Goal: Information Seeking & Learning: Check status

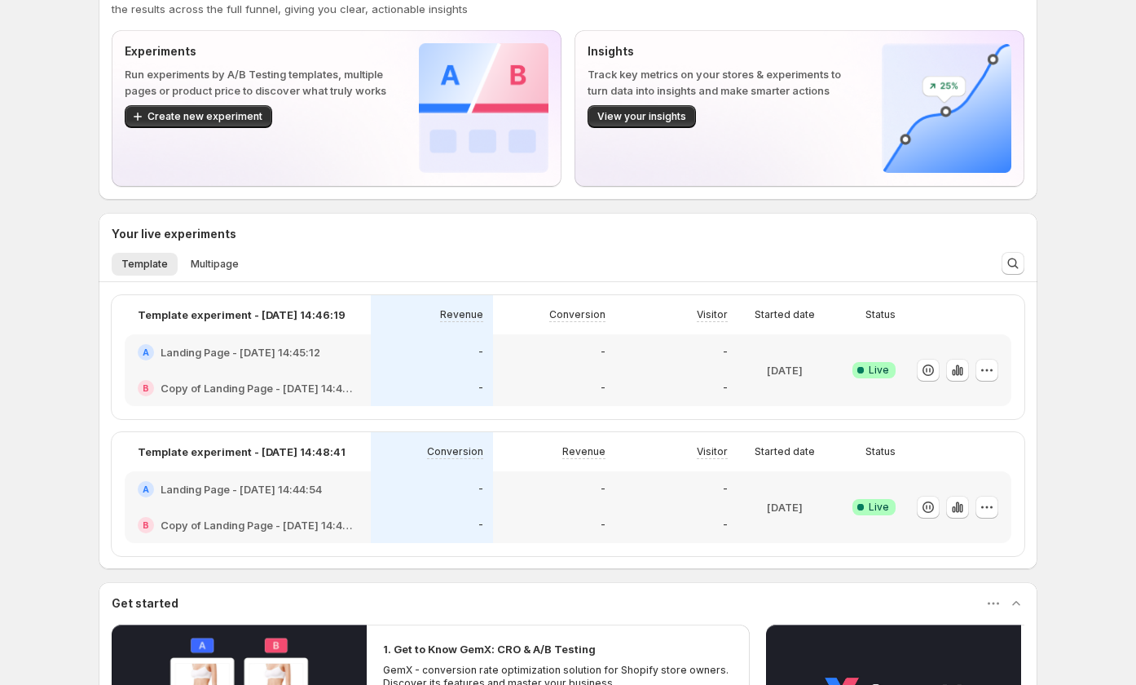
scroll to position [231, 0]
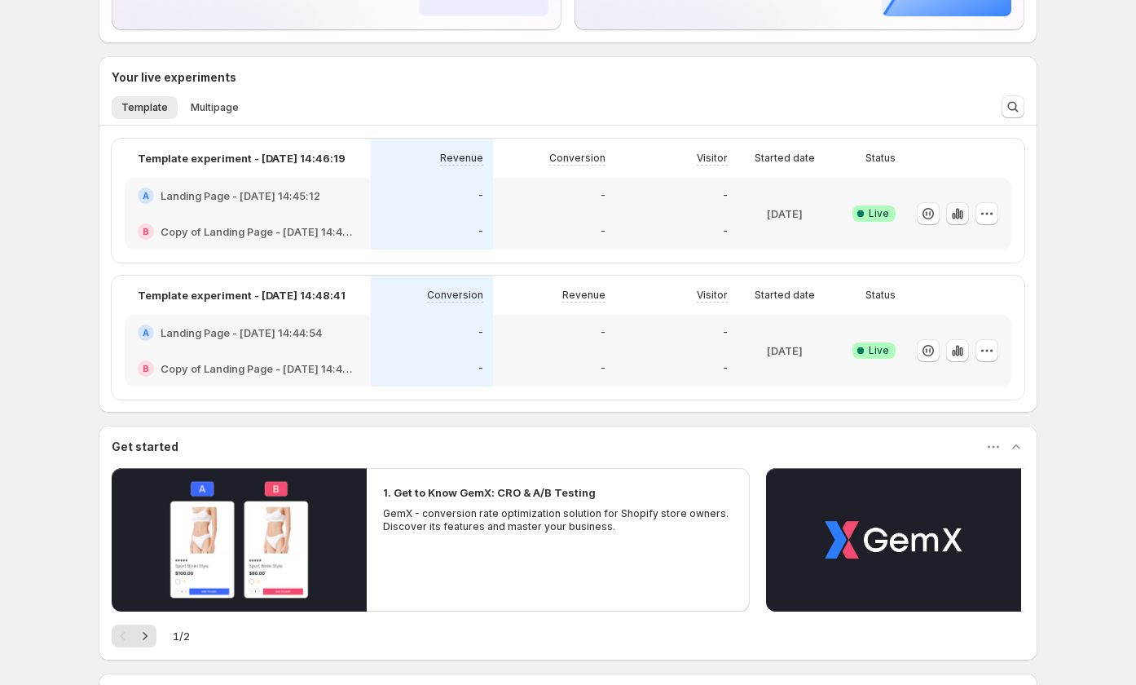
click at [958, 209] on icon "button" at bounding box center [957, 213] width 16 height 16
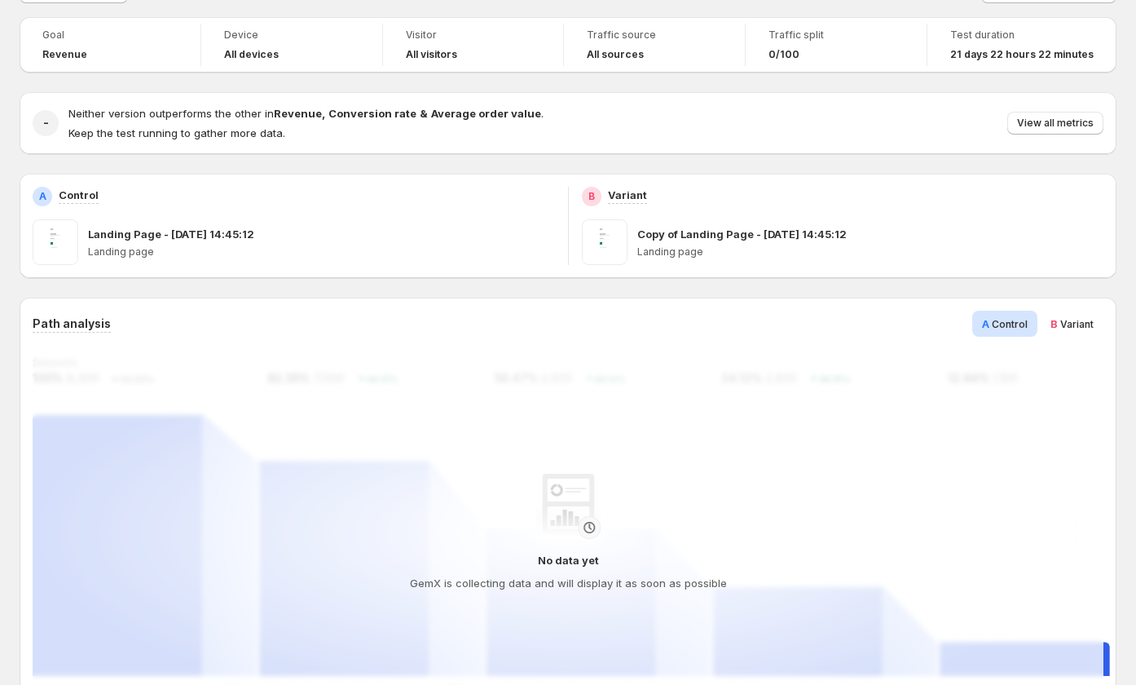
scroll to position [280, 0]
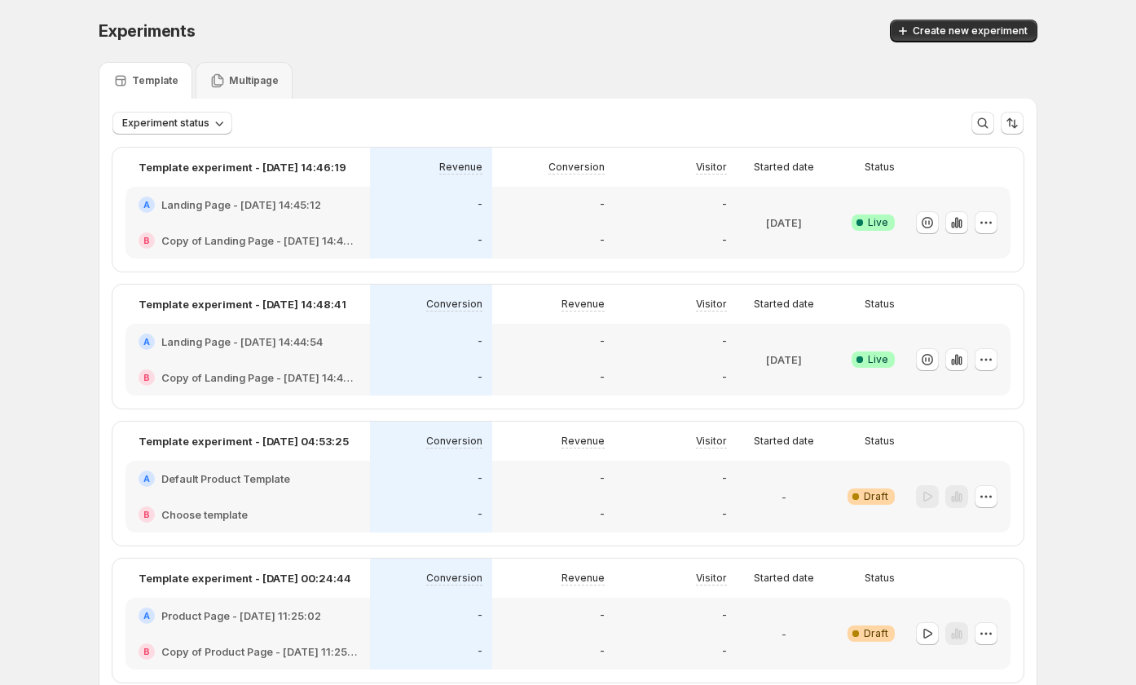
click at [754, 204] on div "[DATE]" at bounding box center [783, 222] width 81 height 52
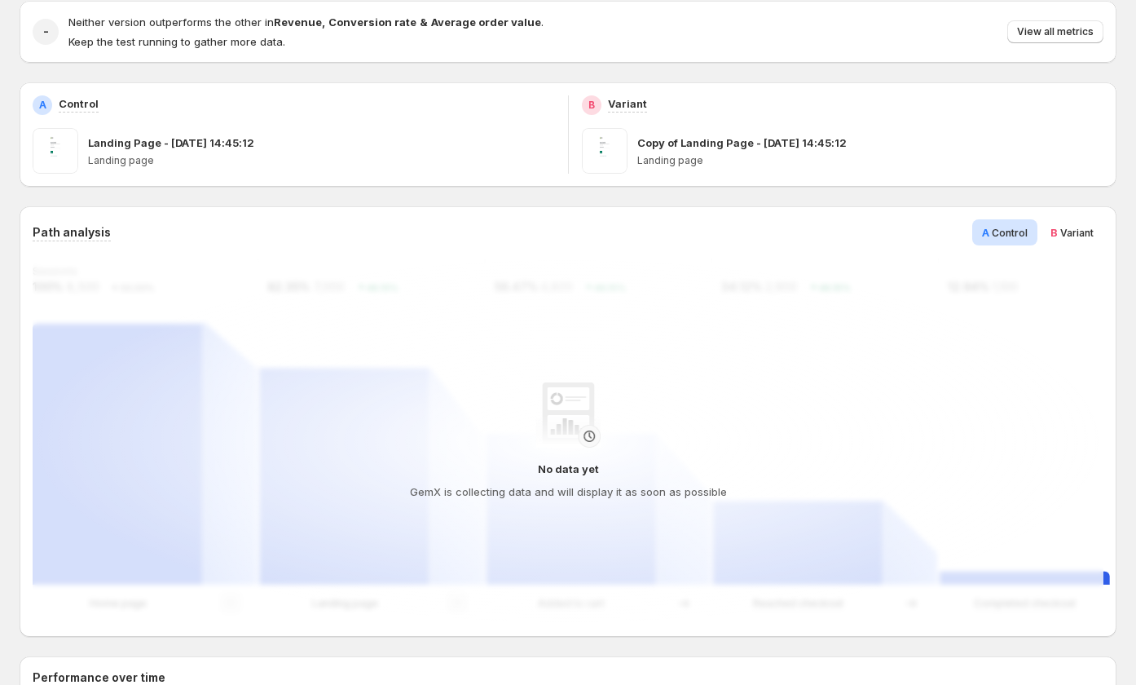
scroll to position [323, 0]
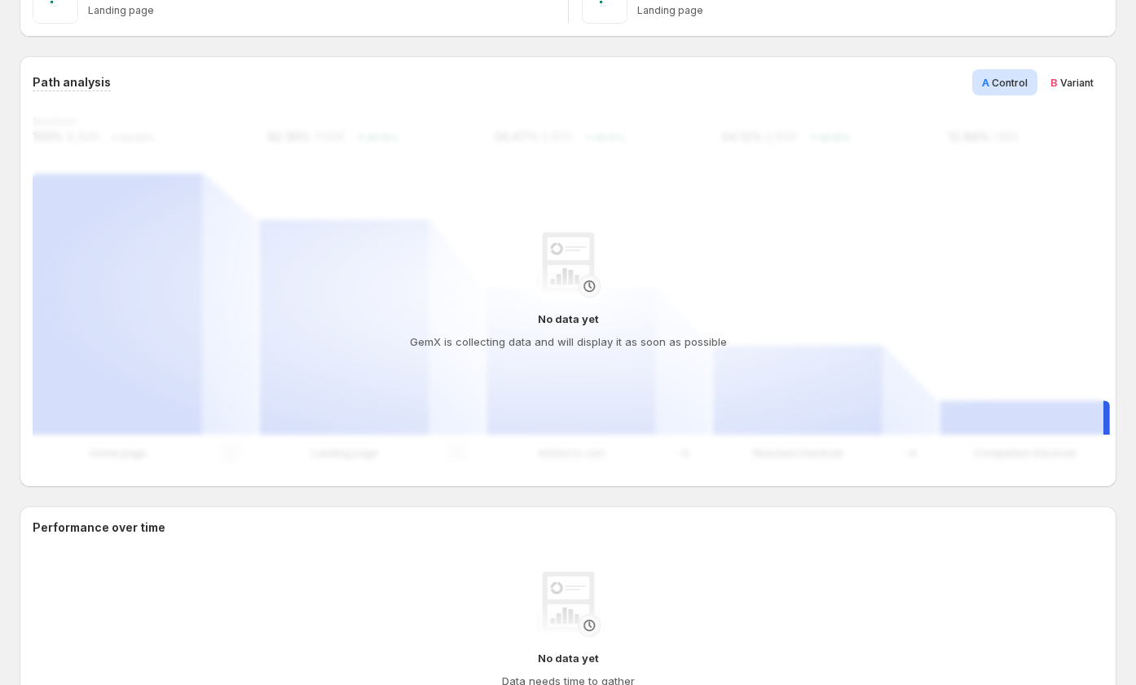
click at [553, 349] on h4 "GemX is collecting data and will display it as soon as possible" at bounding box center [568, 341] width 317 height 16
click at [684, 356] on div "No data yet GemX is collecting data and will display it as soon as possible" at bounding box center [568, 290] width 1071 height 143
click at [1076, 79] on span "Variant" at bounding box center [1076, 83] width 33 height 12
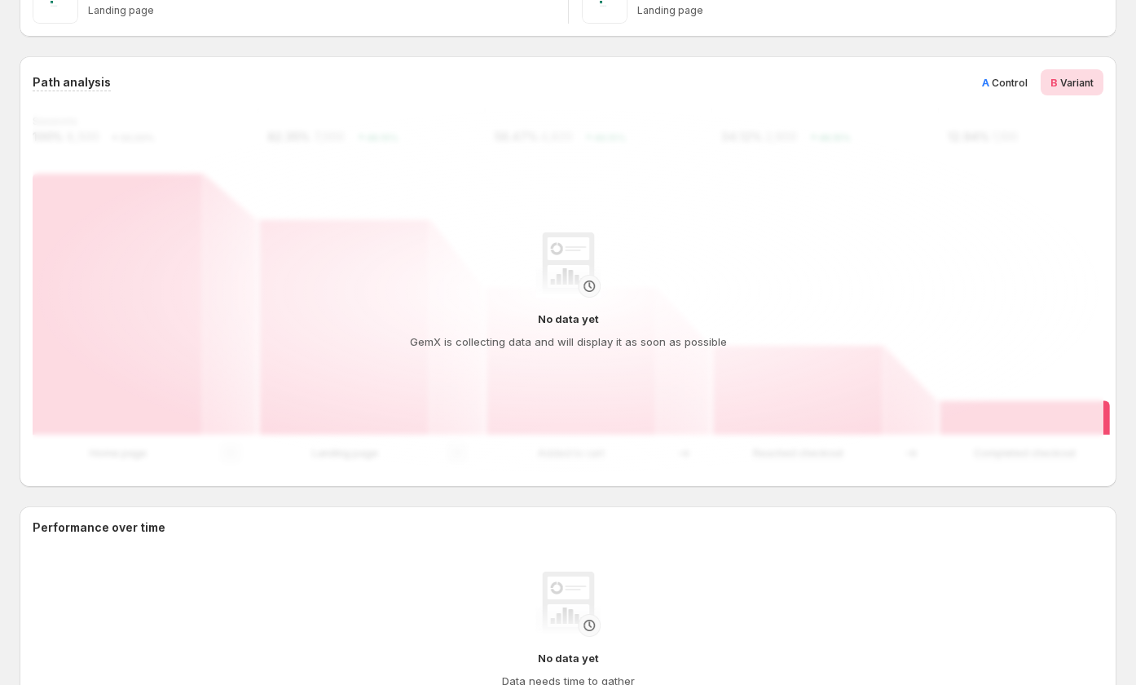
click at [1028, 85] on span "Control" at bounding box center [1010, 83] width 36 height 12
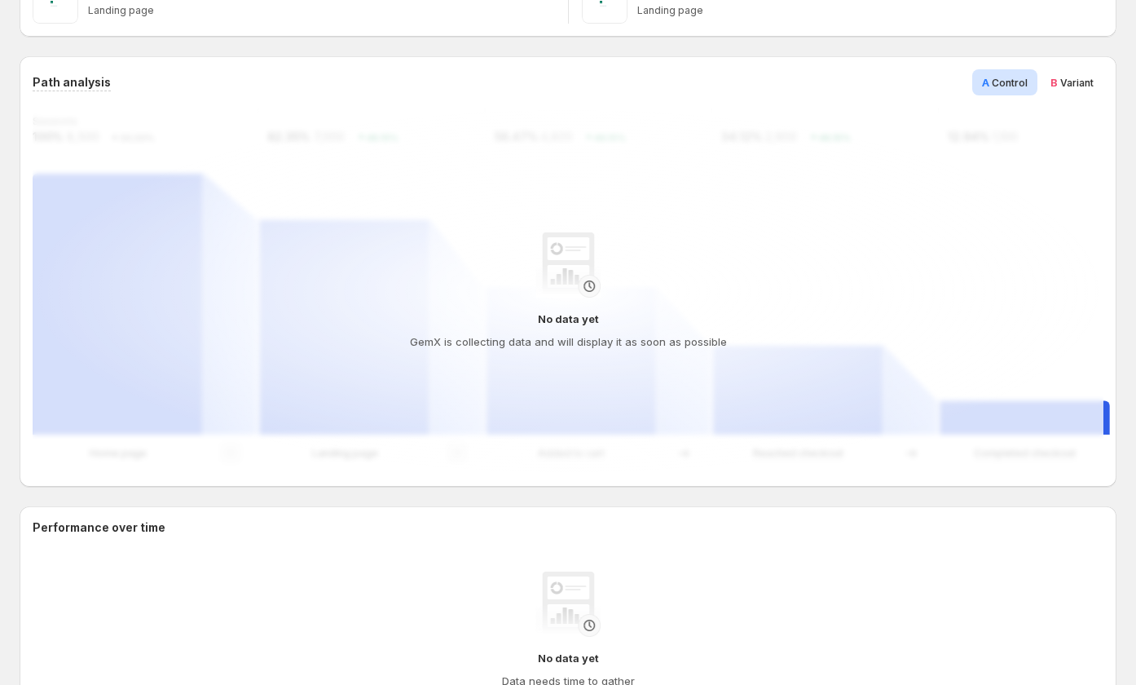
click at [1071, 83] on span "Variant" at bounding box center [1076, 83] width 33 height 12
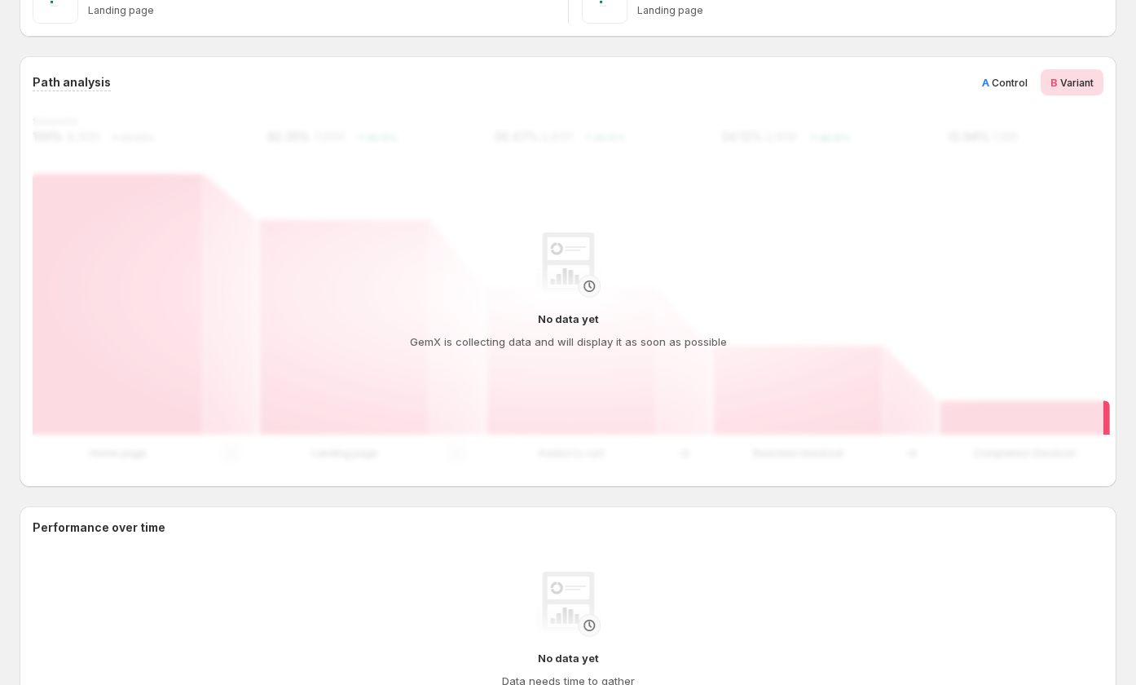
click at [1026, 86] on span "Control" at bounding box center [1010, 83] width 36 height 12
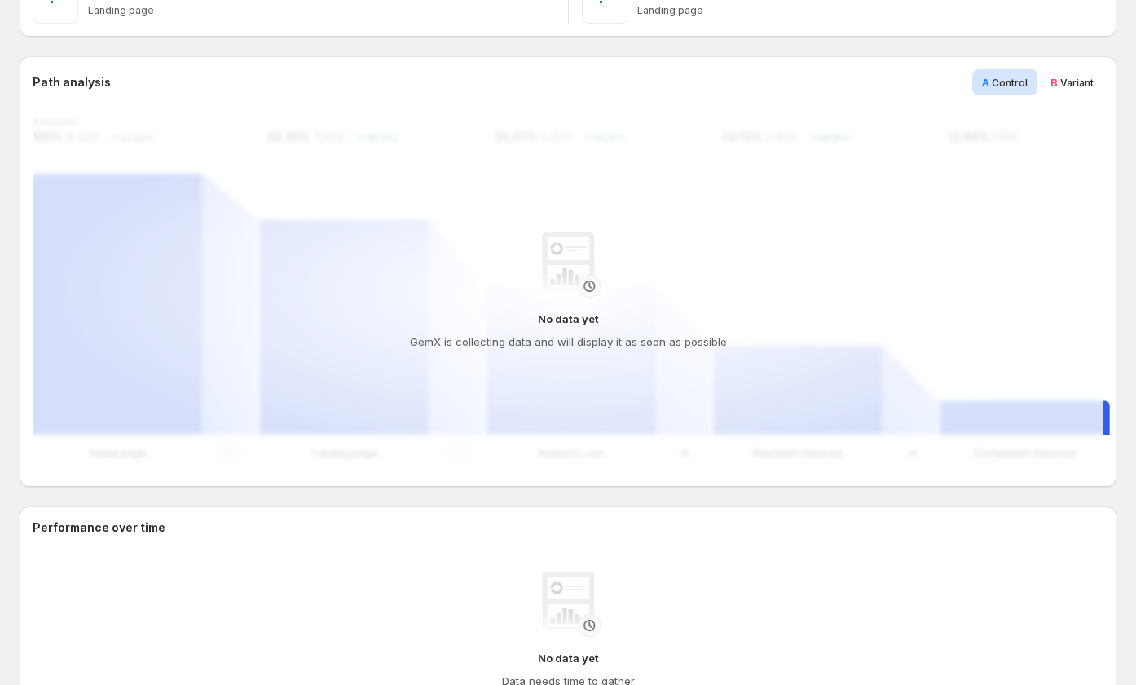
click at [1069, 83] on span "Variant" at bounding box center [1076, 83] width 33 height 12
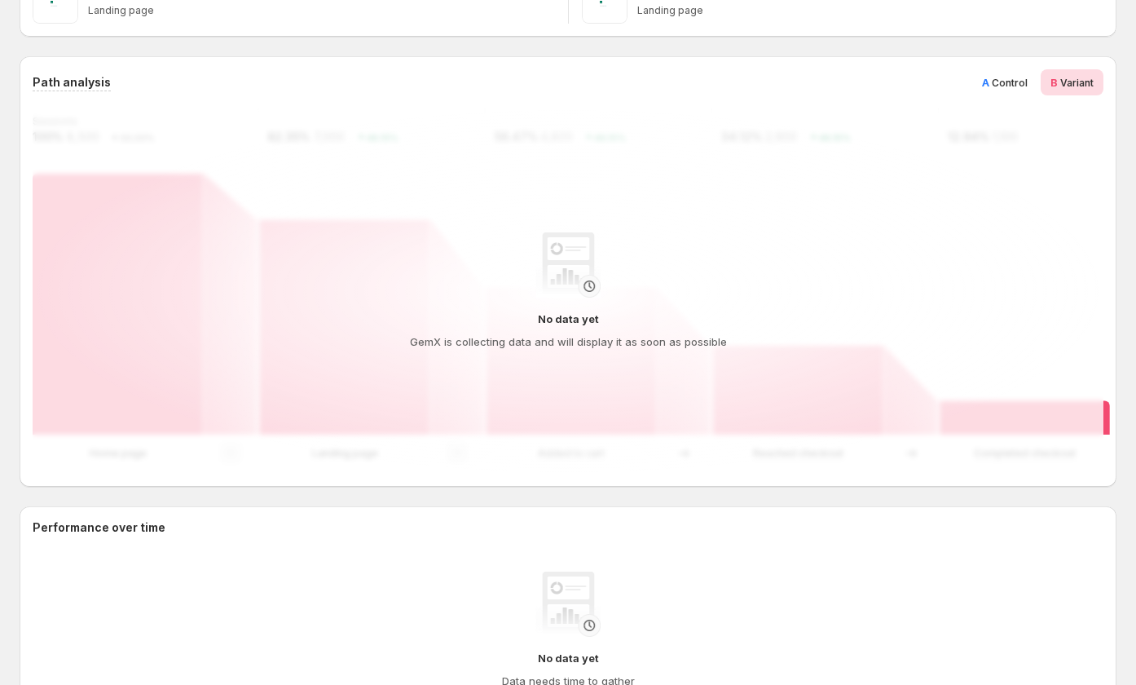
click at [1022, 81] on span "Control" at bounding box center [1010, 83] width 36 height 12
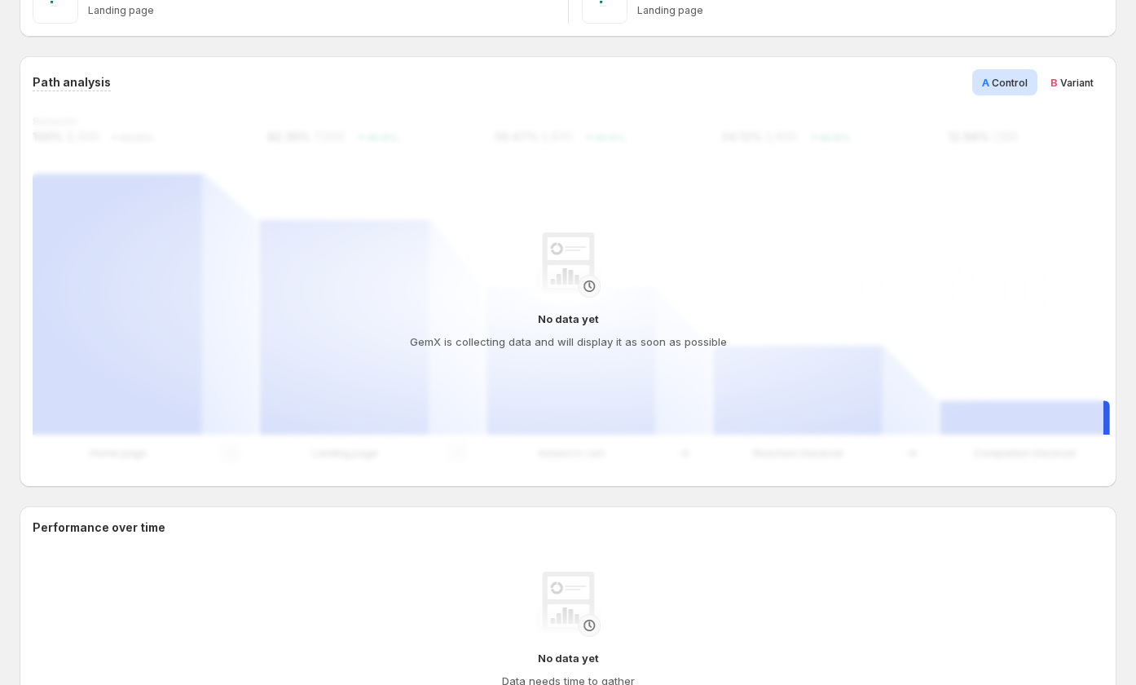
click at [1073, 82] on span "Variant" at bounding box center [1076, 83] width 33 height 12
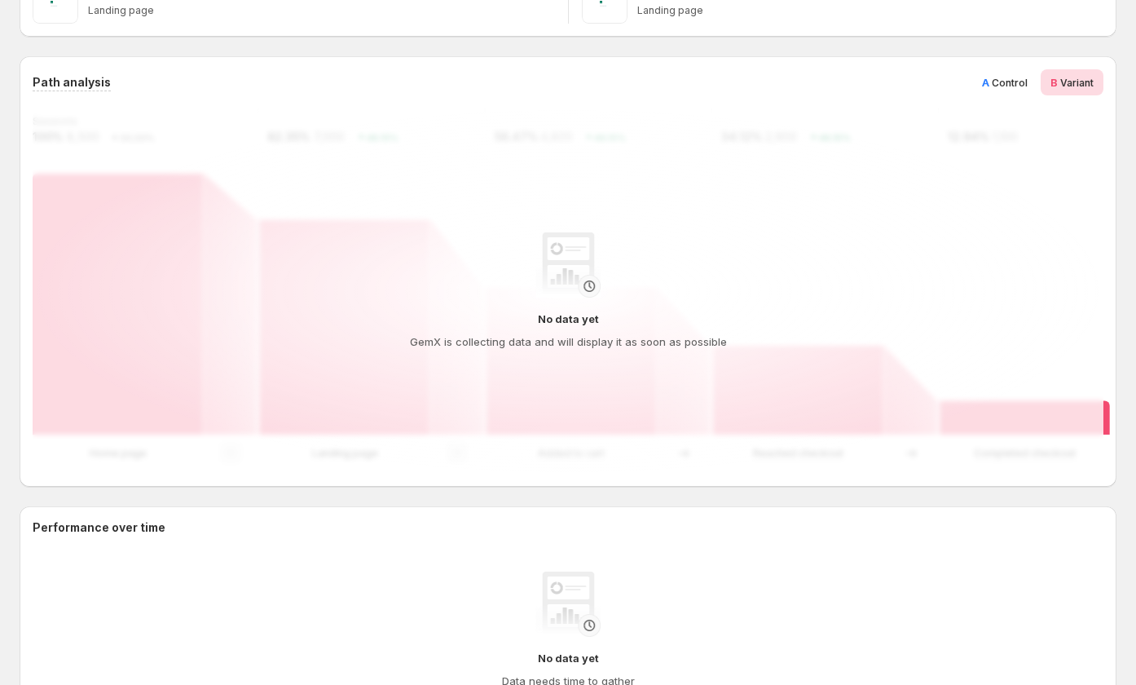
click at [1024, 77] on span "Control" at bounding box center [1010, 83] width 36 height 12
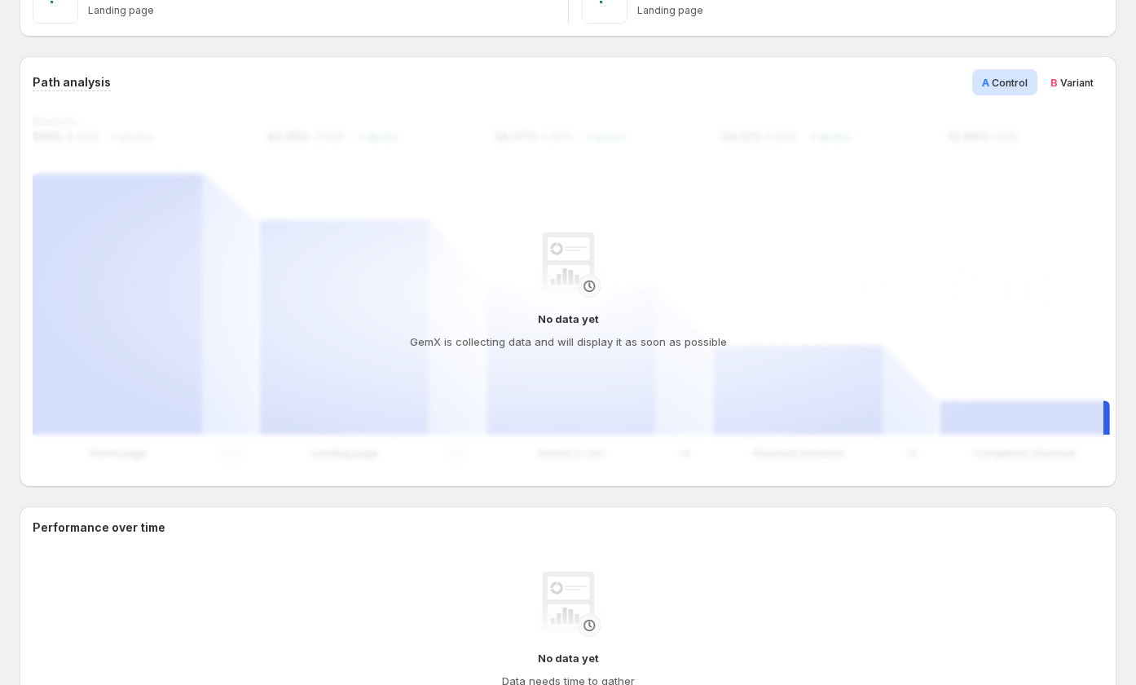
click at [1058, 77] on span "B" at bounding box center [1053, 82] width 7 height 13
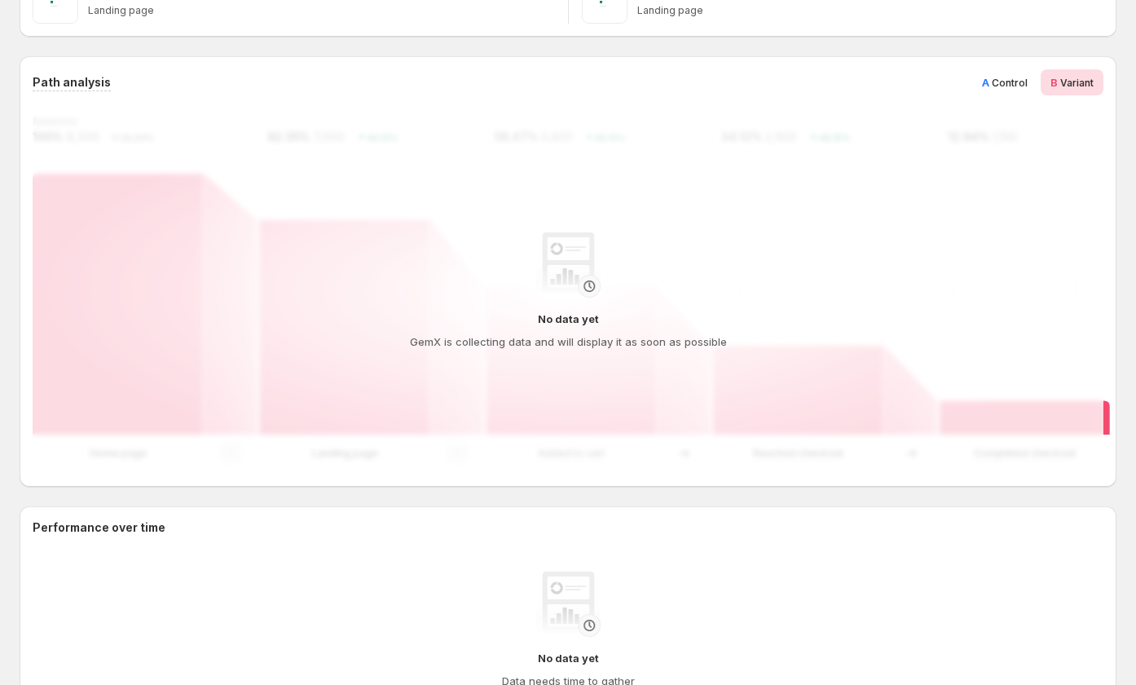
click at [1037, 82] on div "A Control" at bounding box center [1004, 82] width 65 height 26
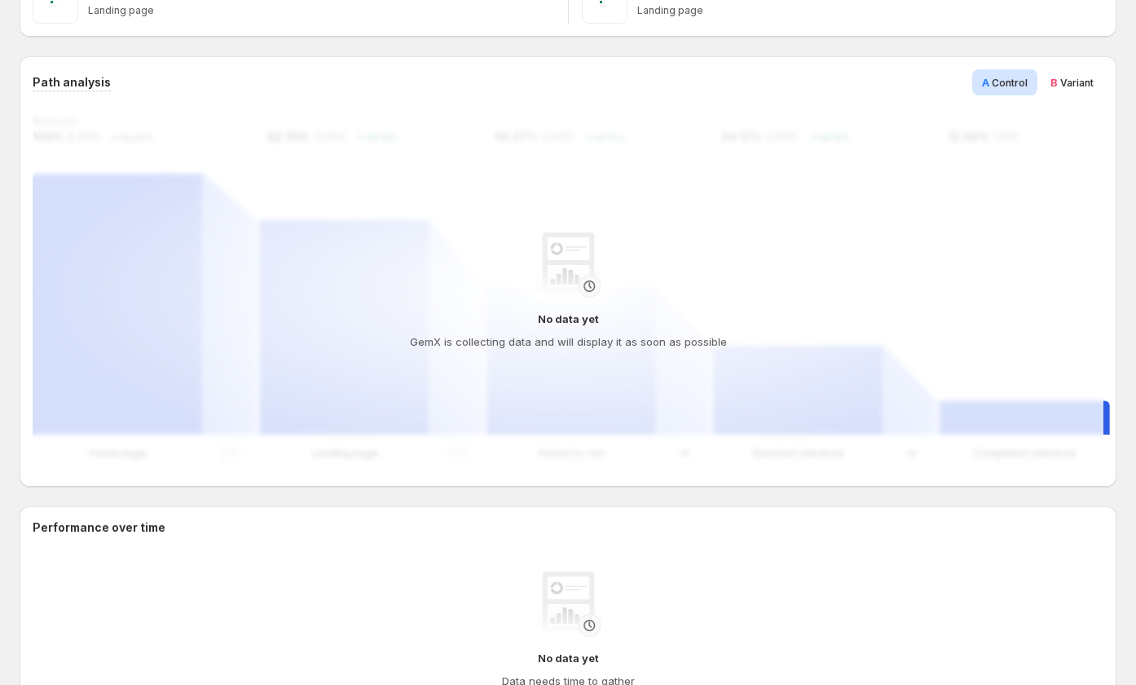
click at [1071, 80] on span "Variant" at bounding box center [1076, 83] width 33 height 12
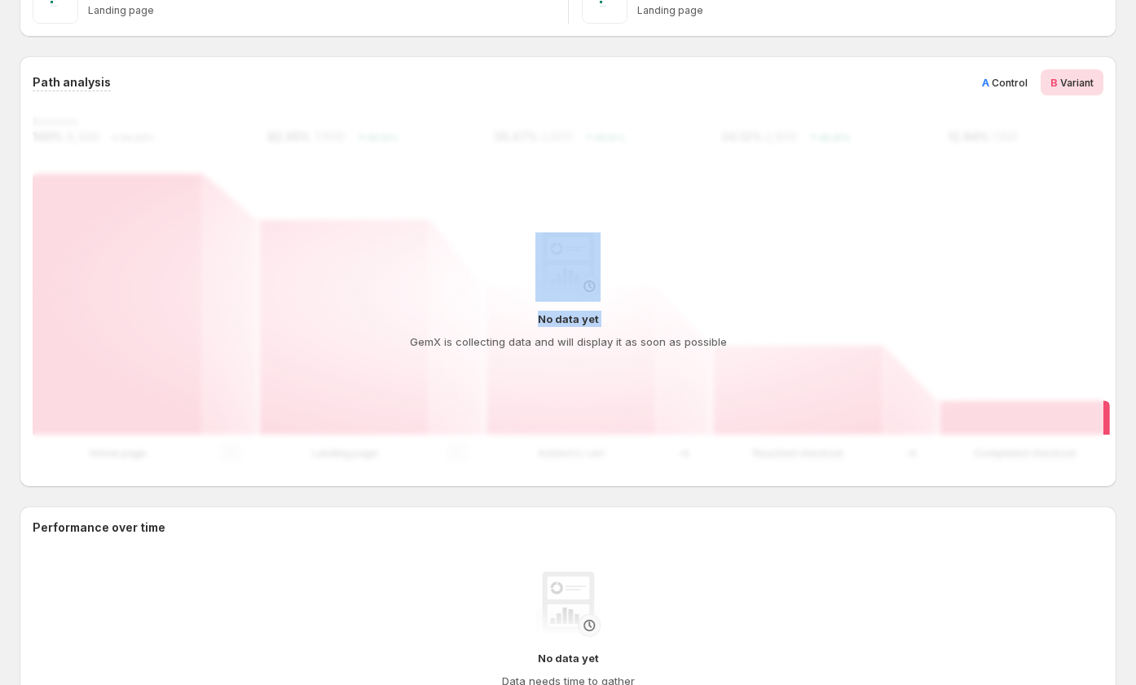
drag, startPoint x: 539, startPoint y: 248, endPoint x: 686, endPoint y: 316, distance: 162.6
click at [688, 324] on div "No data yet GemX is collecting data and will display it as soon as possible" at bounding box center [568, 290] width 1045 height 117
click at [892, 316] on div "No data yet GemX is collecting data and will display it as soon as possible" at bounding box center [568, 290] width 1045 height 117
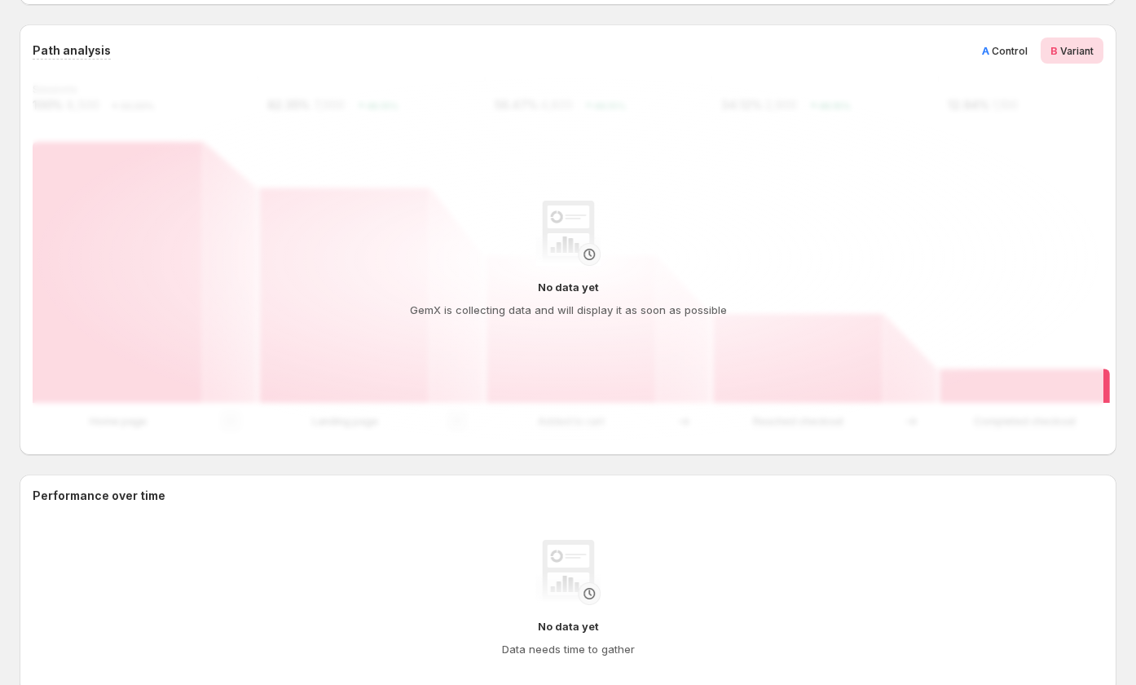
scroll to position [408, 0]
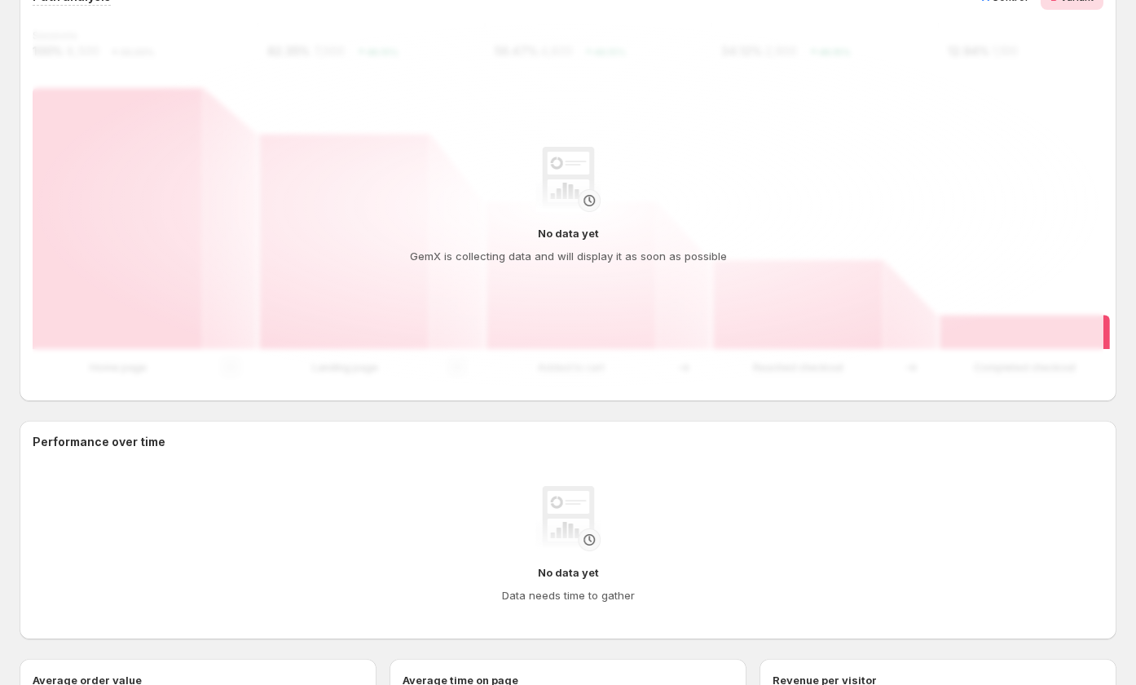
click at [647, 255] on h4 "GemX is collecting data and will display it as soon as possible" at bounding box center [568, 256] width 317 height 16
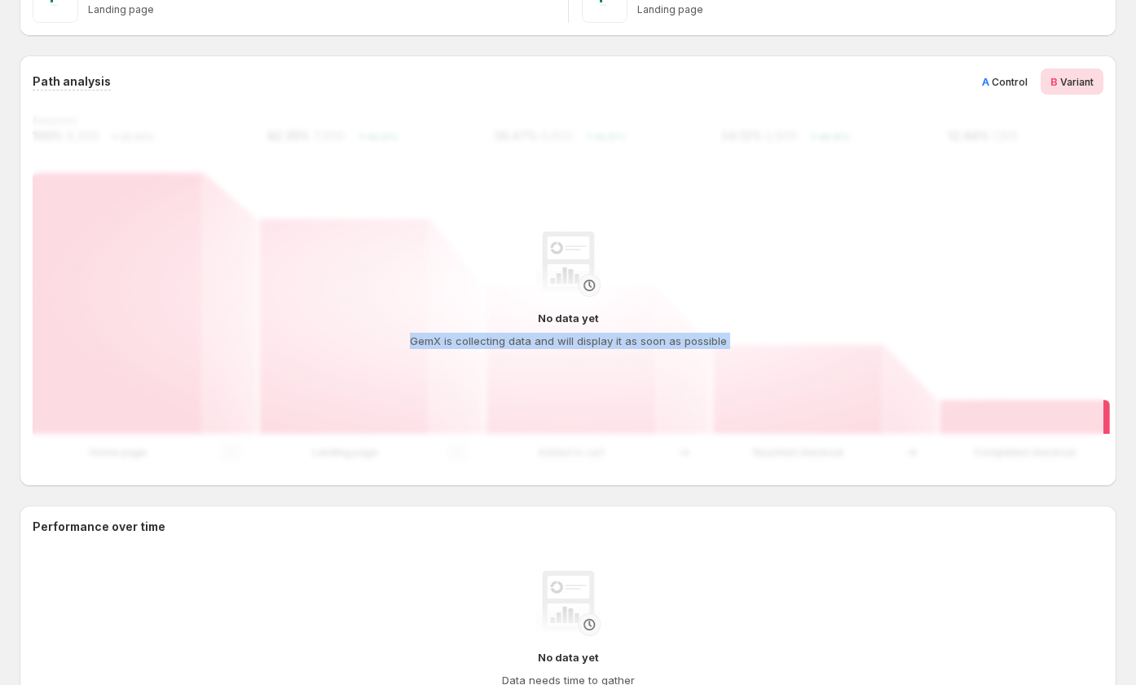
scroll to position [303, 0]
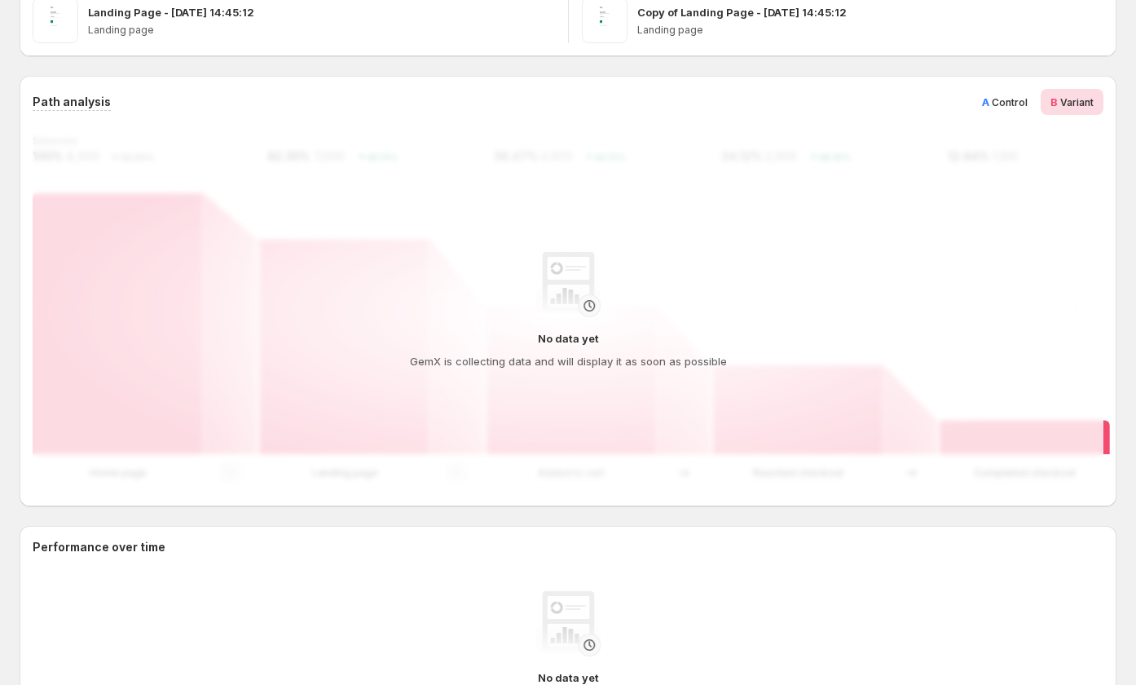
click at [1028, 99] on span "Control" at bounding box center [1010, 102] width 36 height 12
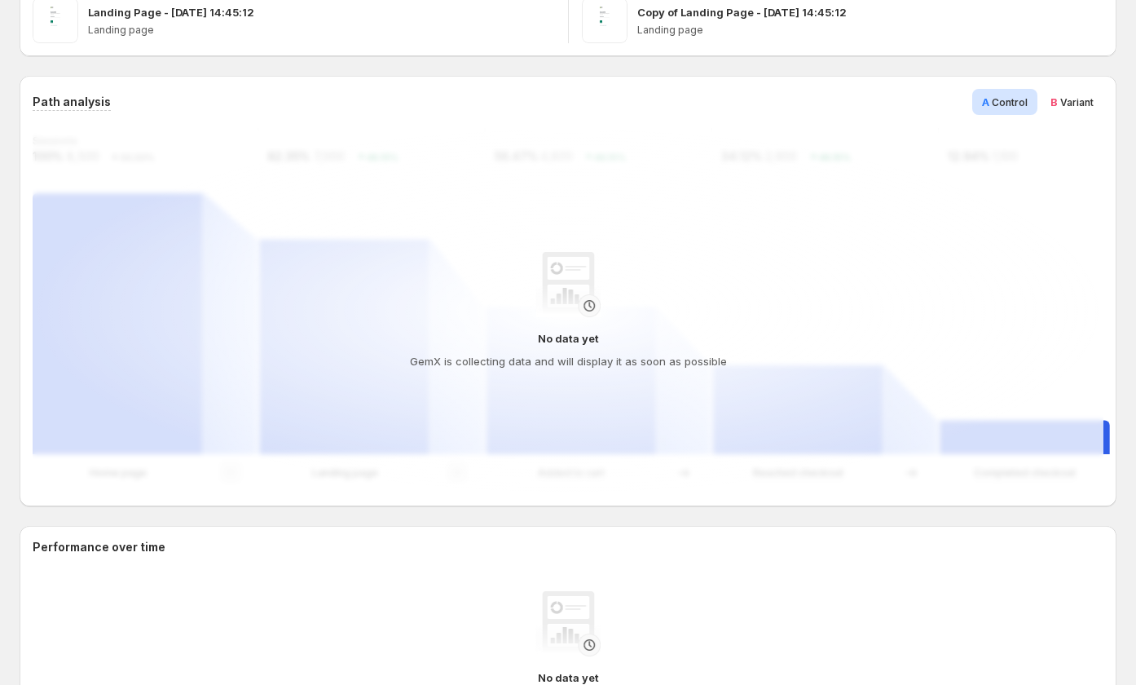
click at [1056, 101] on div "B Variant" at bounding box center [1072, 102] width 63 height 26
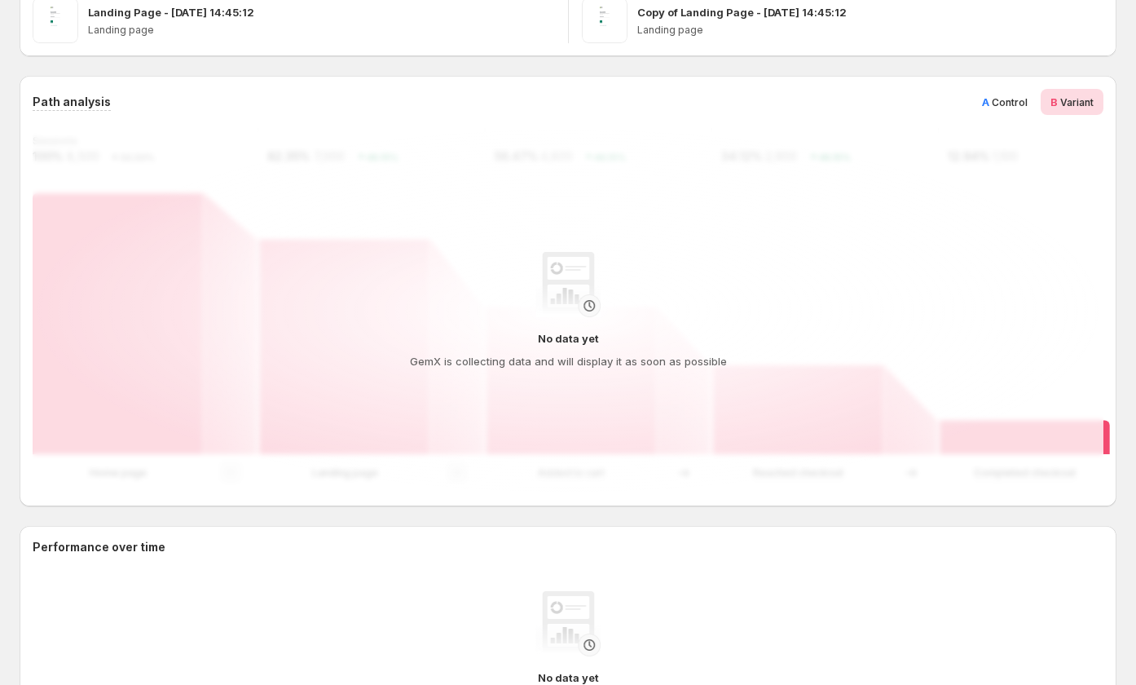
click at [1023, 102] on span "Control" at bounding box center [1010, 102] width 36 height 12
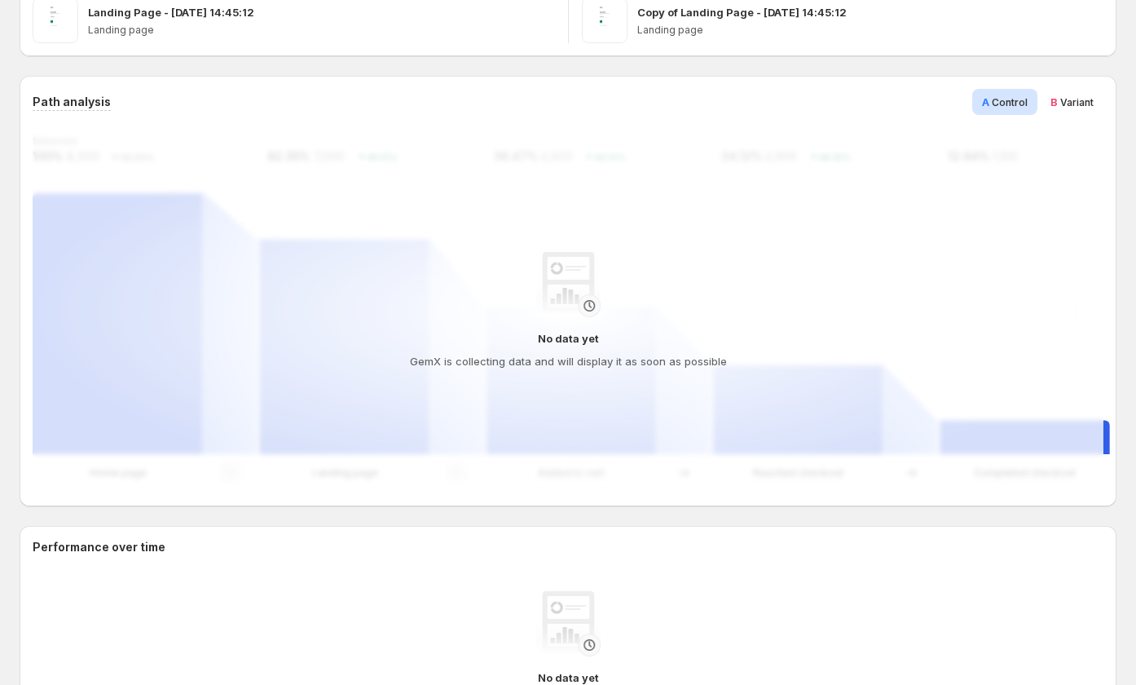
click at [1075, 103] on span "Variant" at bounding box center [1076, 102] width 33 height 12
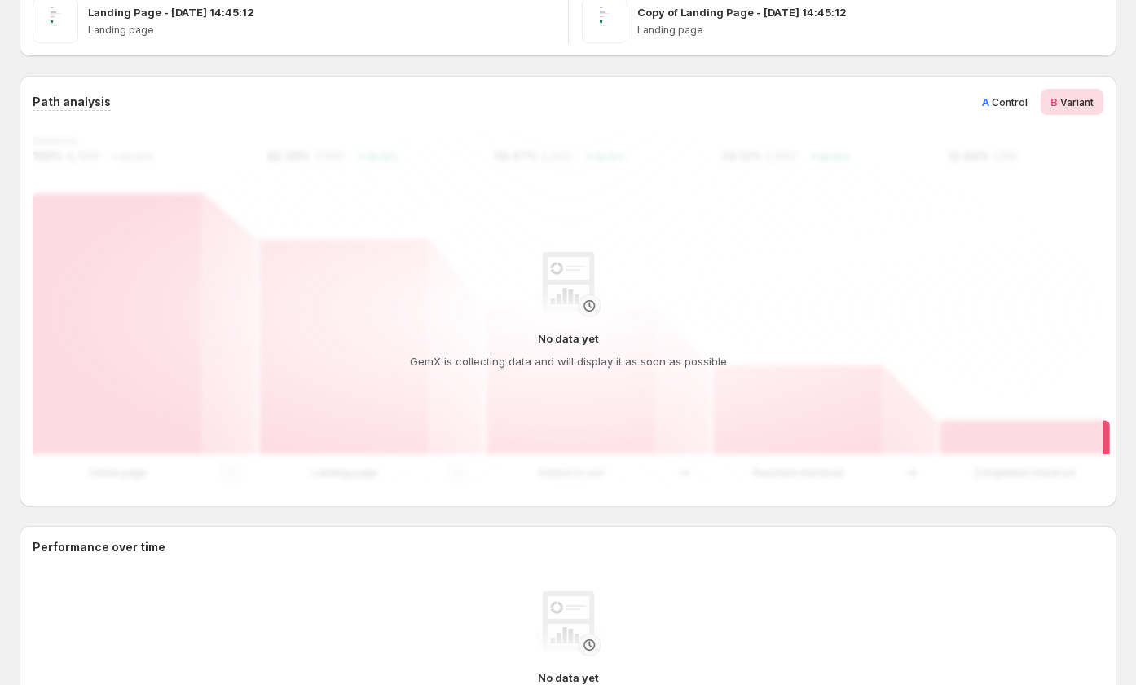
scroll to position [271, 0]
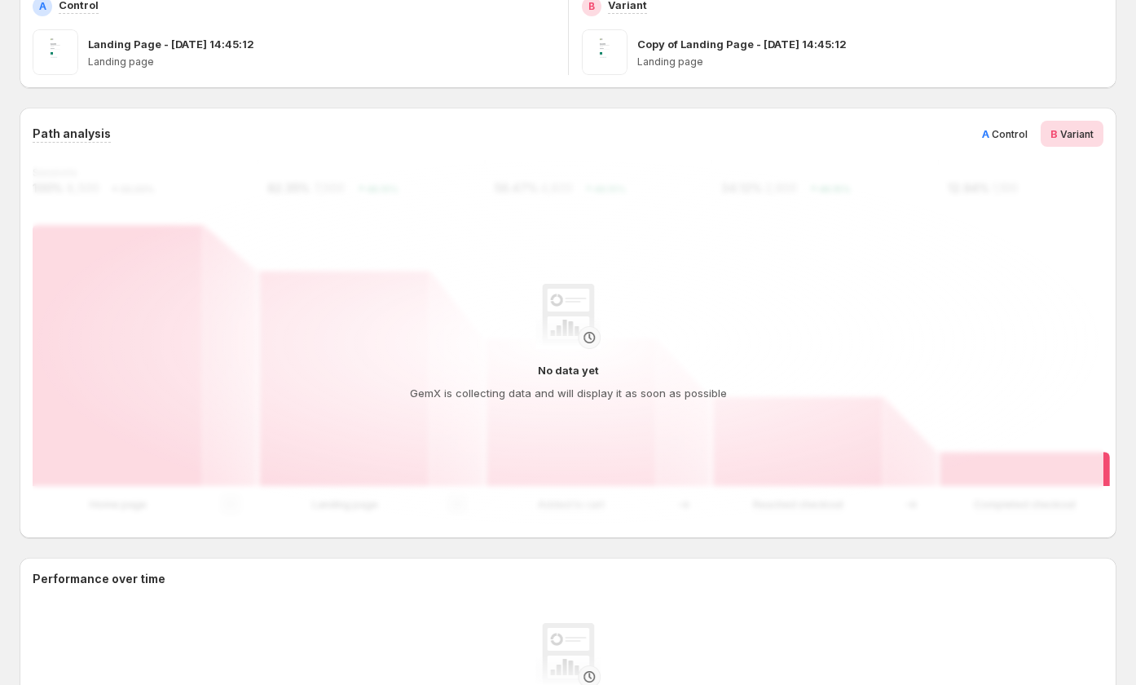
click at [1028, 125] on span "A Control" at bounding box center [1005, 133] width 46 height 16
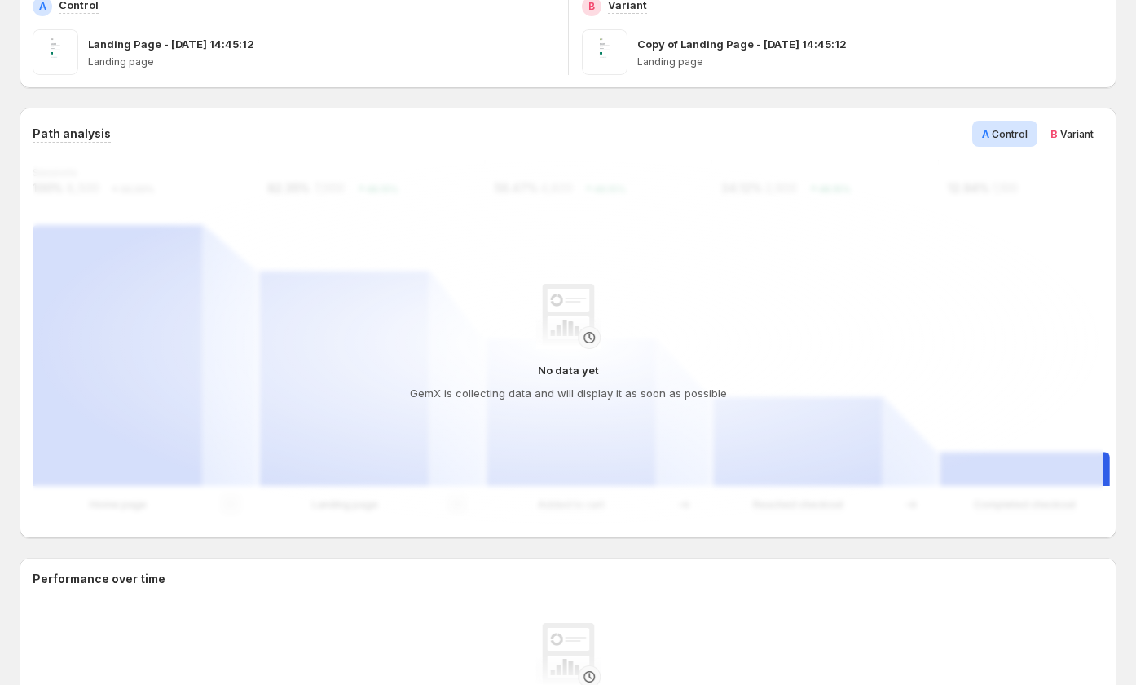
click at [1053, 128] on div "B Variant" at bounding box center [1072, 134] width 63 height 26
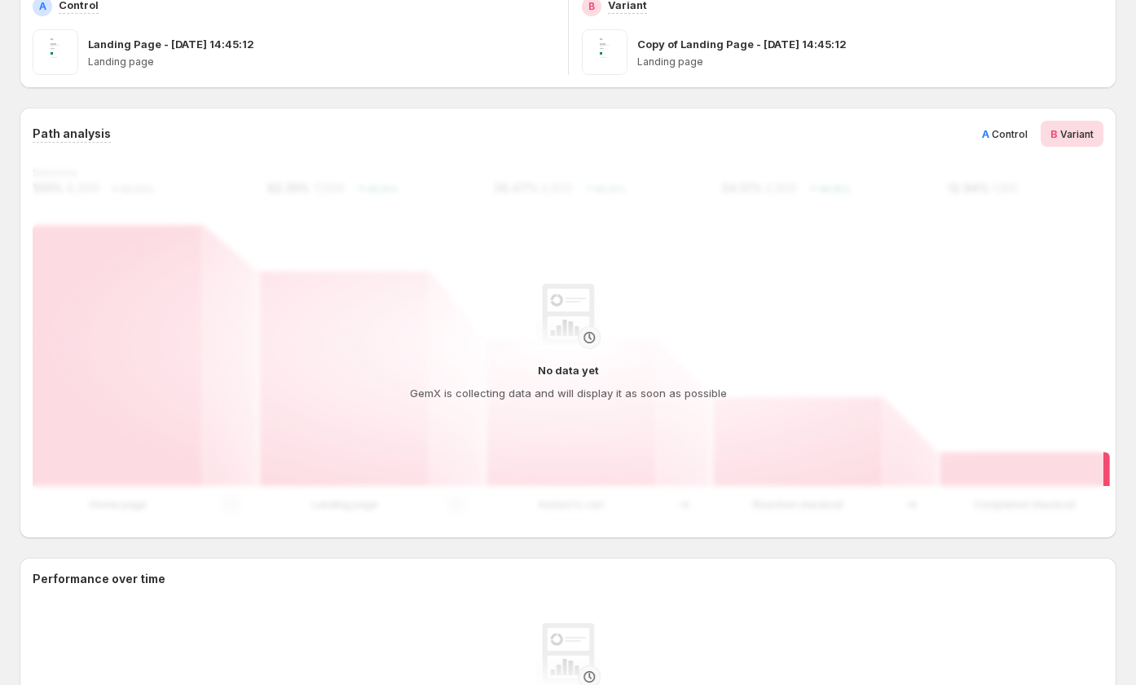
click at [1005, 124] on div "A Control" at bounding box center [1004, 134] width 65 height 26
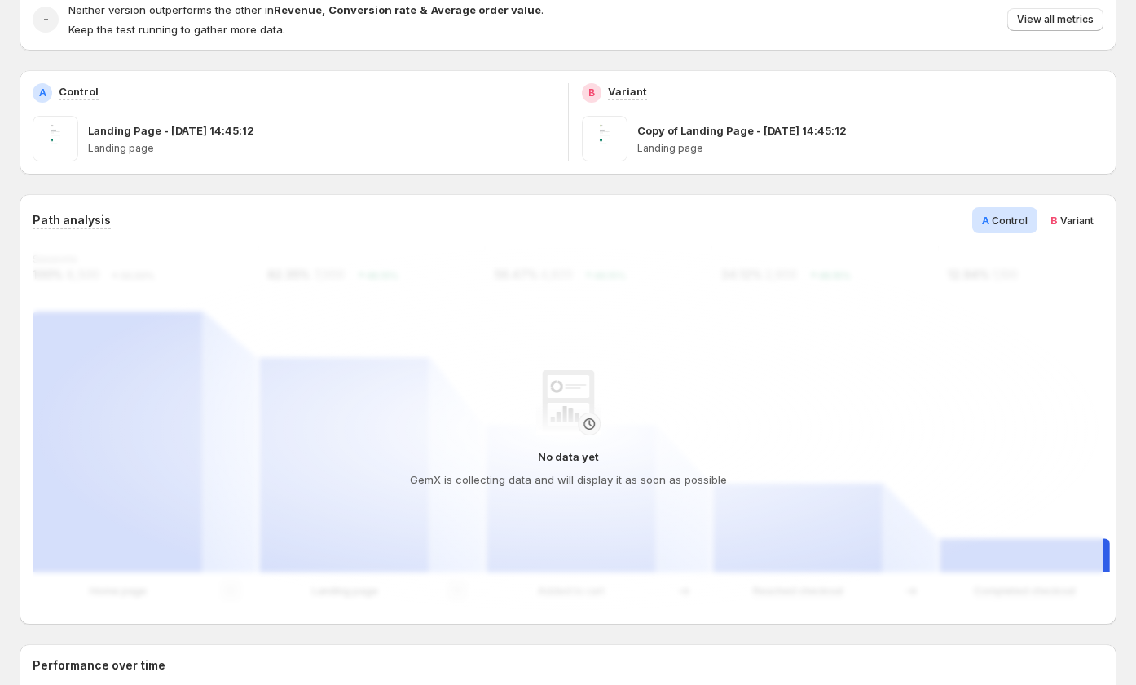
scroll to position [0, 0]
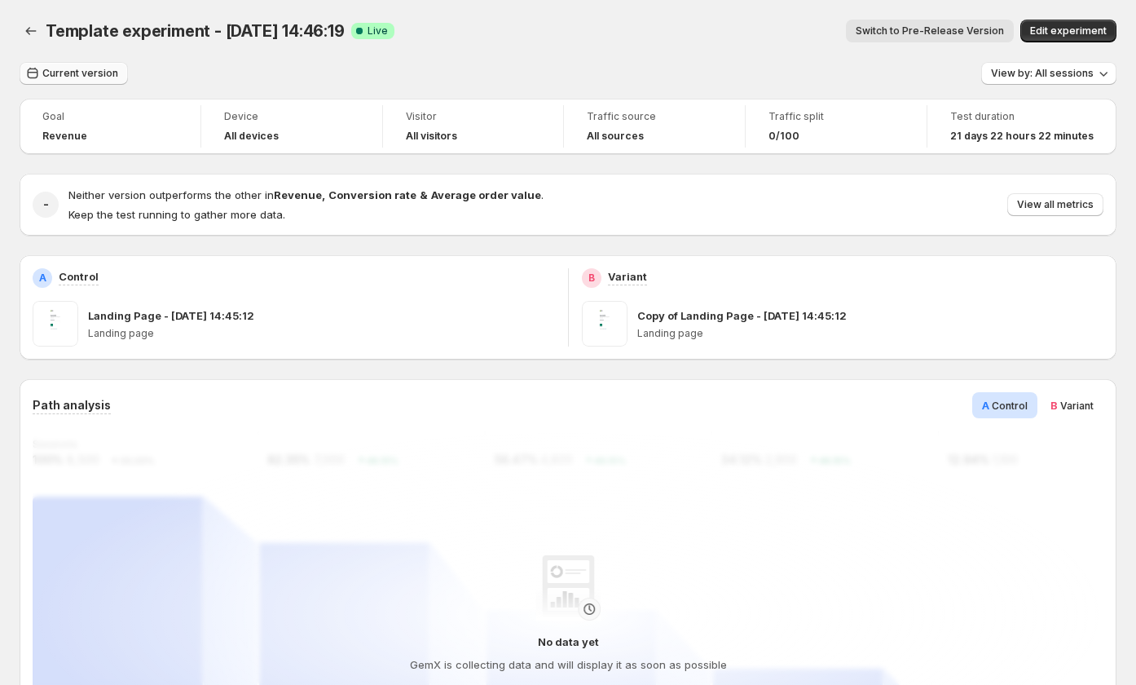
click at [81, 67] on button "Current version" at bounding box center [74, 73] width 108 height 23
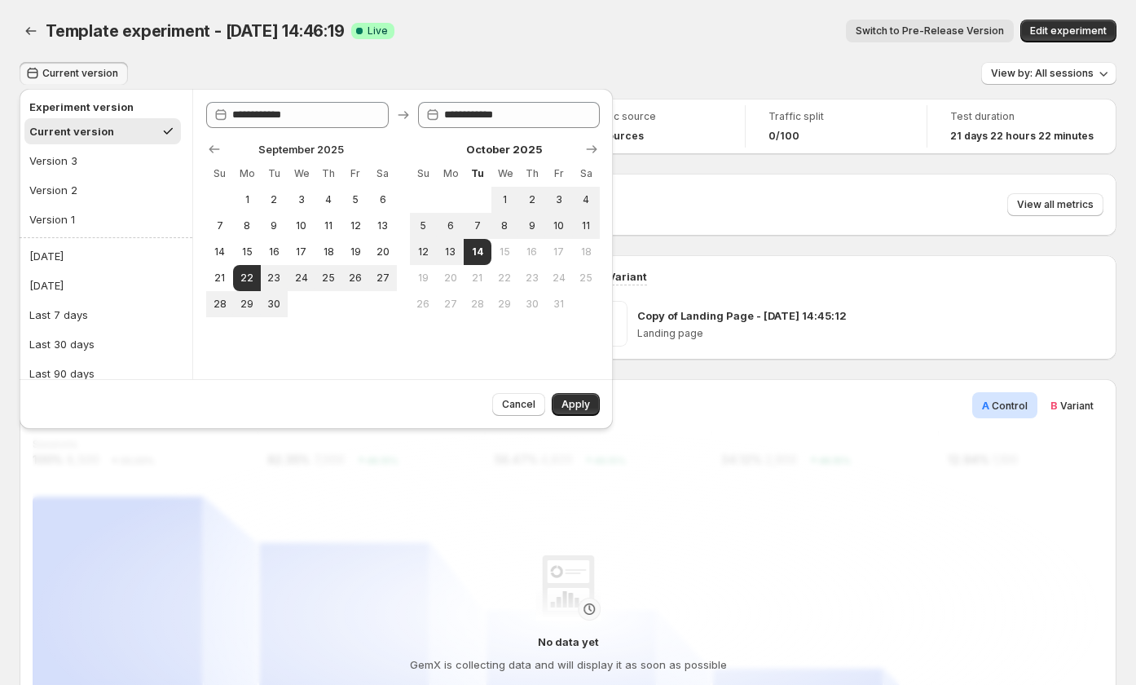
click at [50, 16] on div "Template experiment - [DATE] 14:46:19. This page is ready Template experiment -…" at bounding box center [568, 31] width 1097 height 62
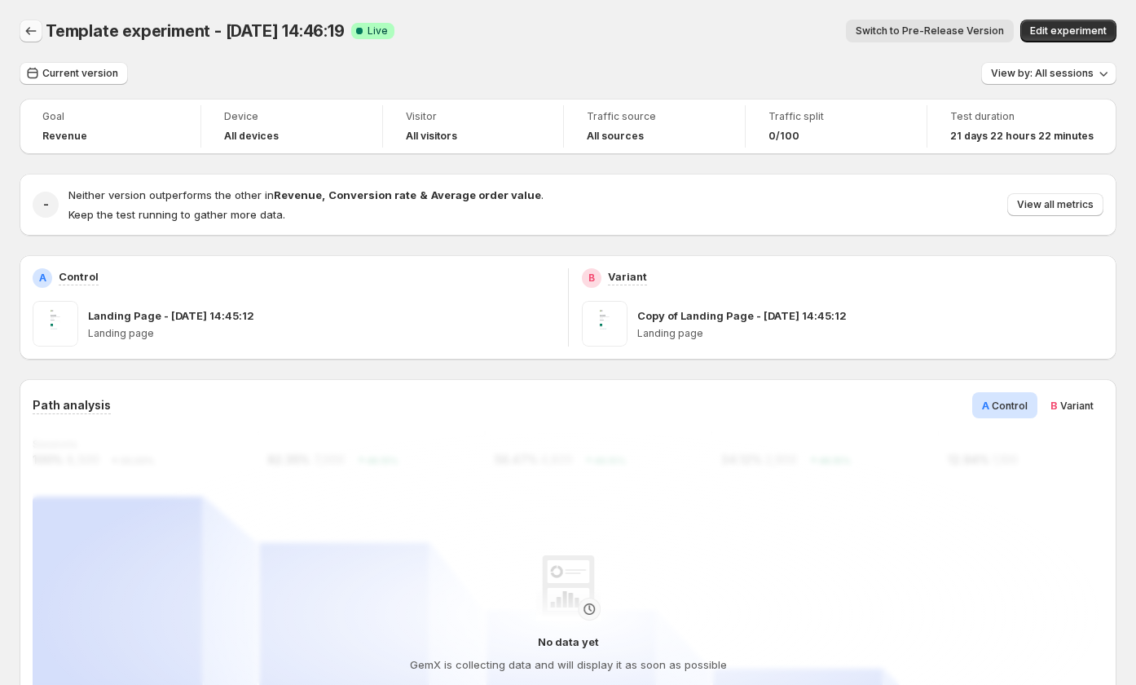
click at [32, 22] on button "Back" at bounding box center [31, 31] width 23 height 23
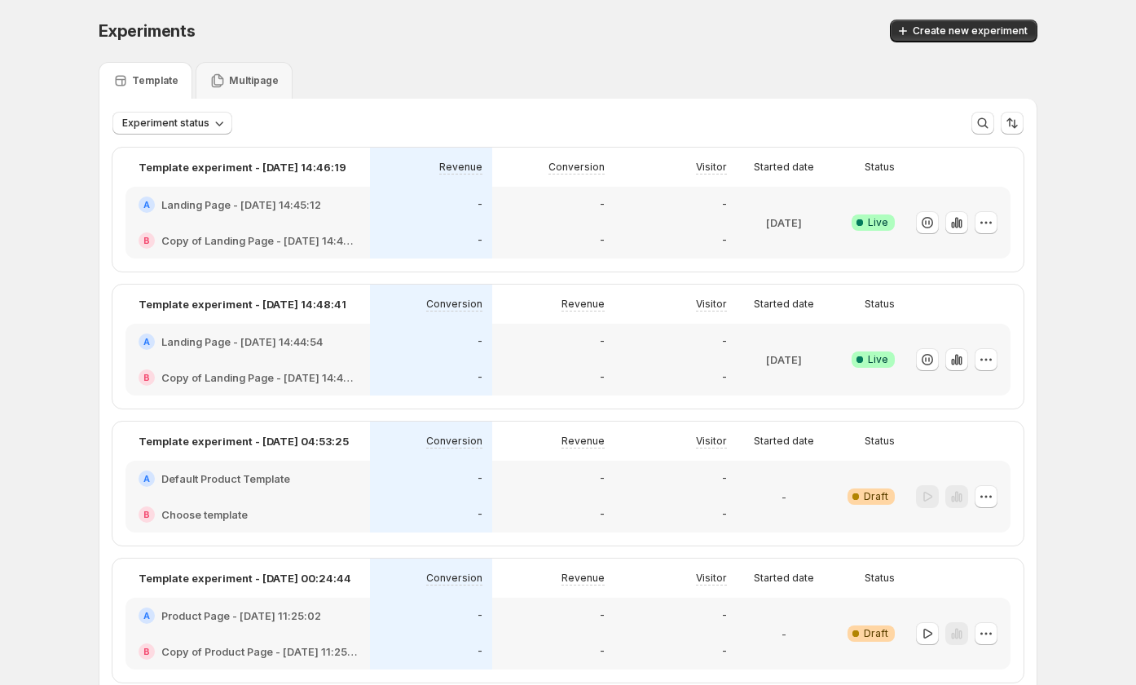
click at [746, 222] on div "[DATE]" at bounding box center [784, 223] width 95 height 72
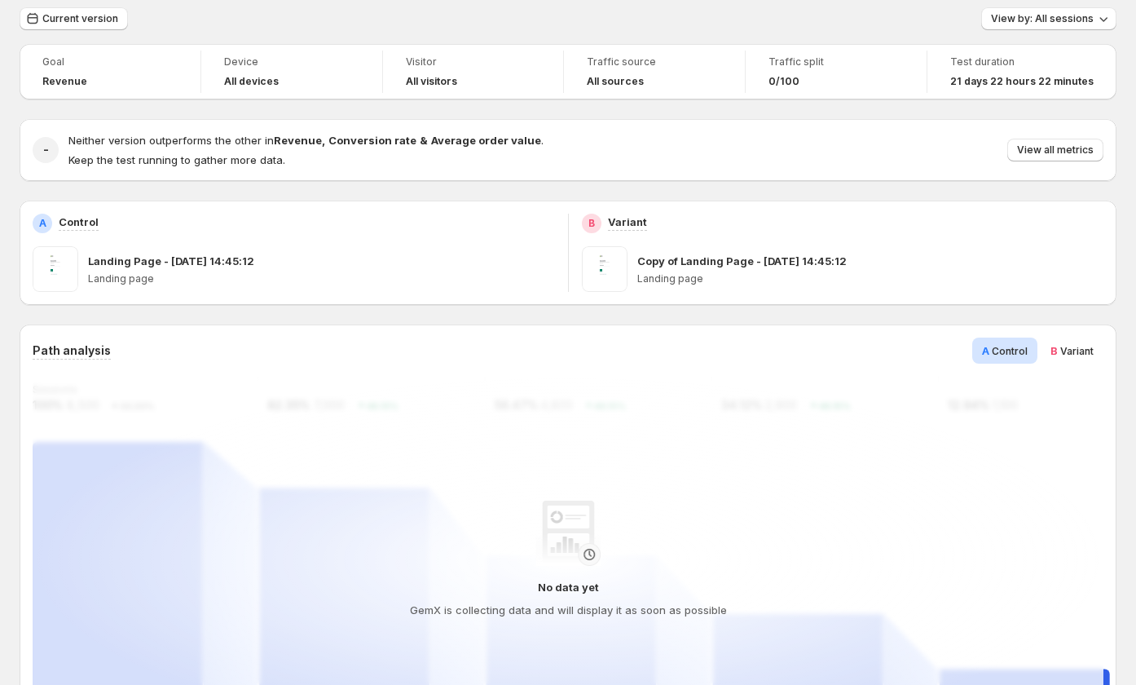
scroll to position [4, 0]
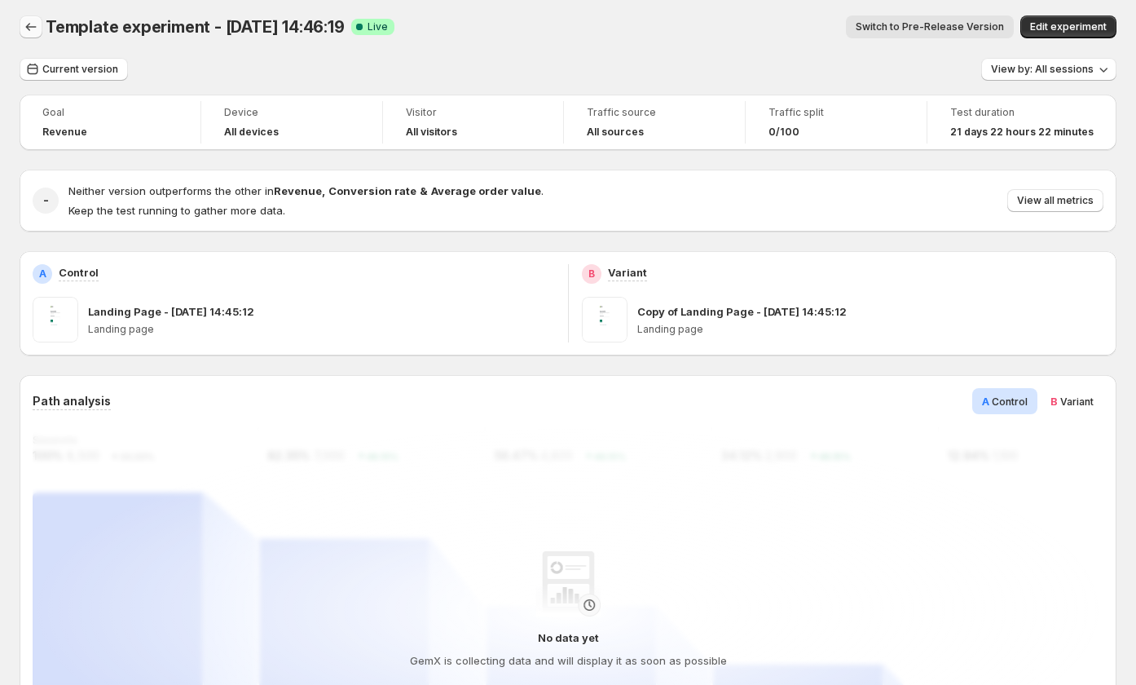
click at [29, 27] on icon "Back" at bounding box center [31, 27] width 16 height 16
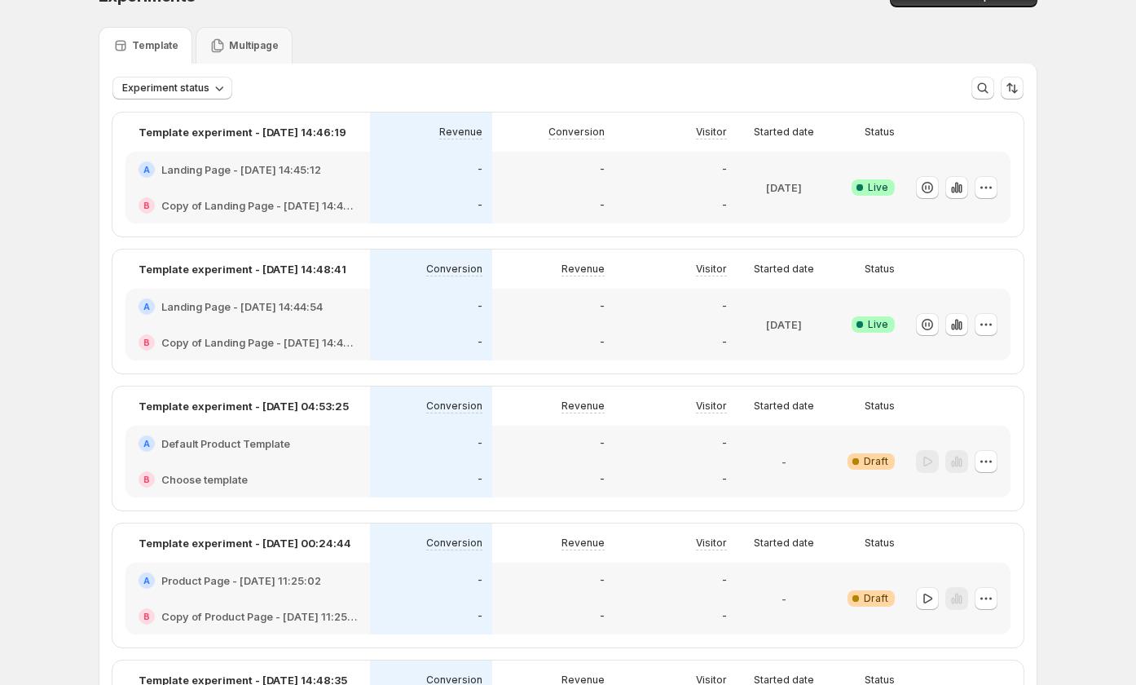
scroll to position [236, 0]
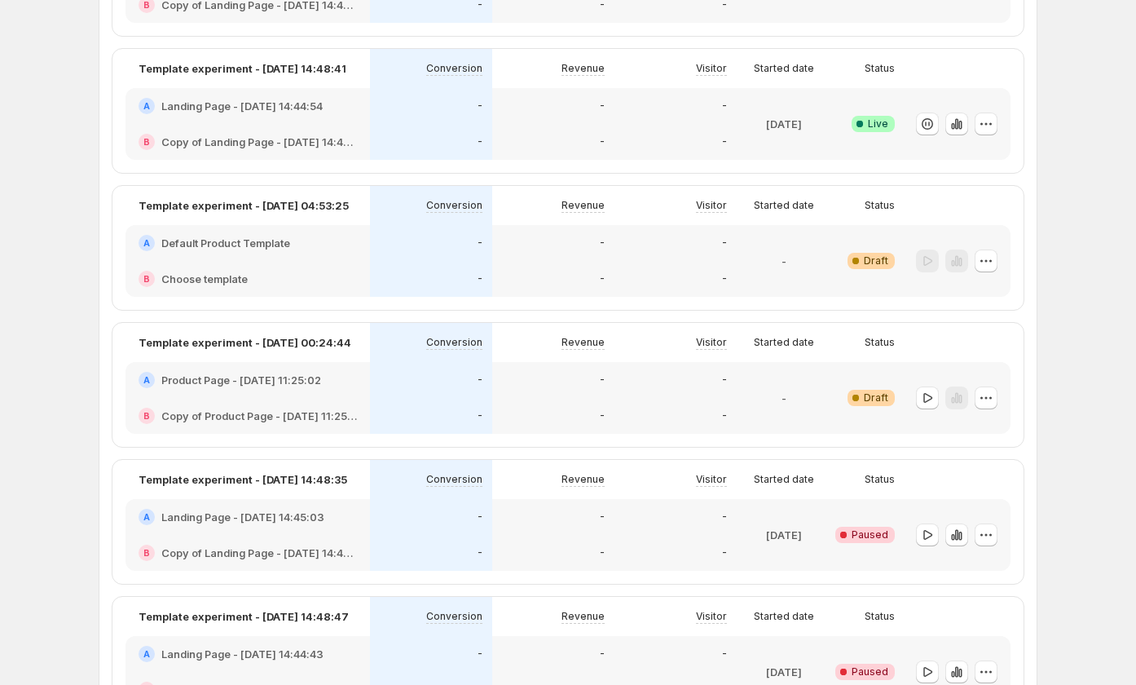
click at [601, 142] on div "-" at bounding box center [553, 142] width 103 height 16
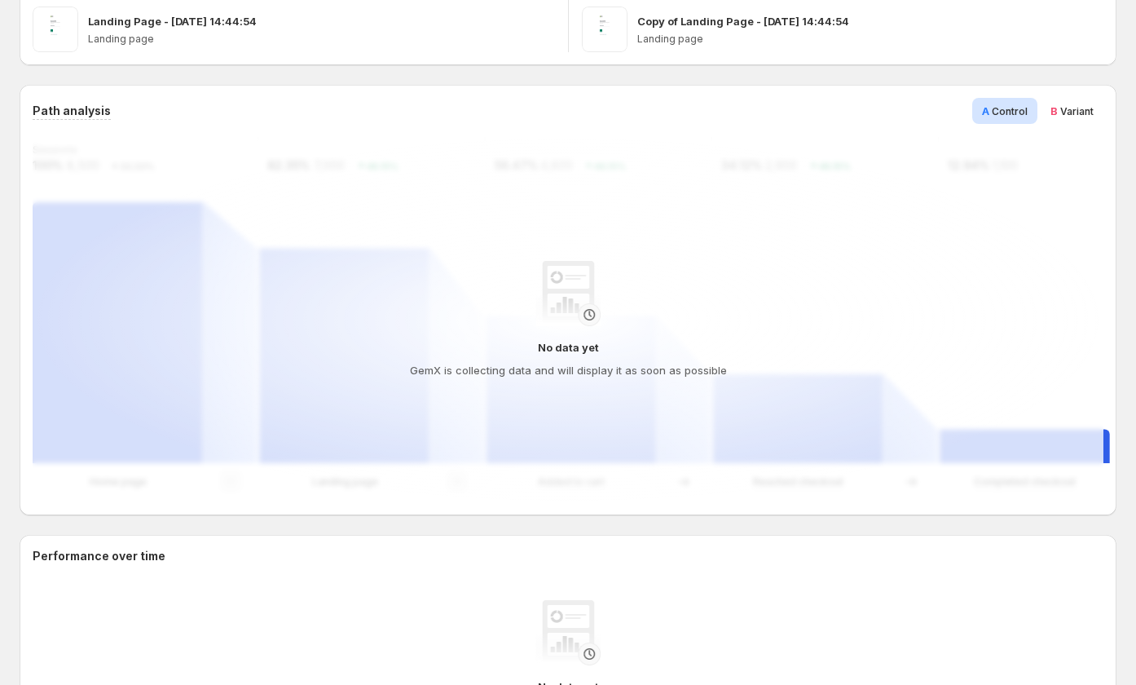
scroll to position [284, 0]
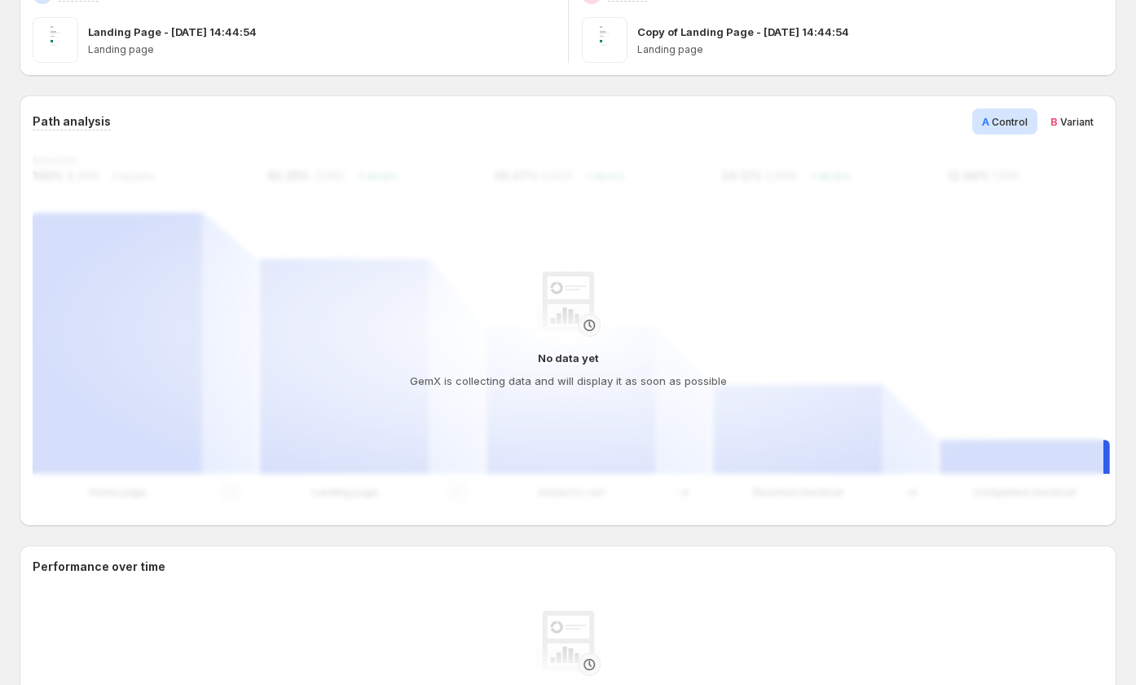
click at [1077, 117] on span "Variant" at bounding box center [1076, 122] width 33 height 12
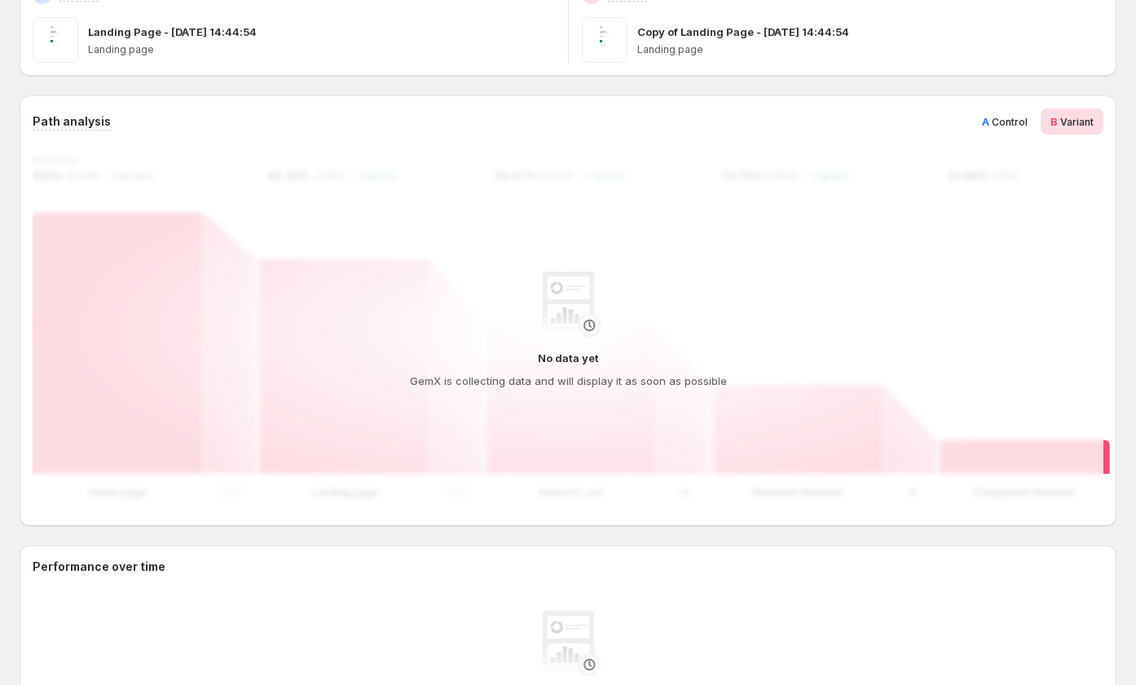
click at [1037, 121] on div "A Control" at bounding box center [1004, 121] width 65 height 26
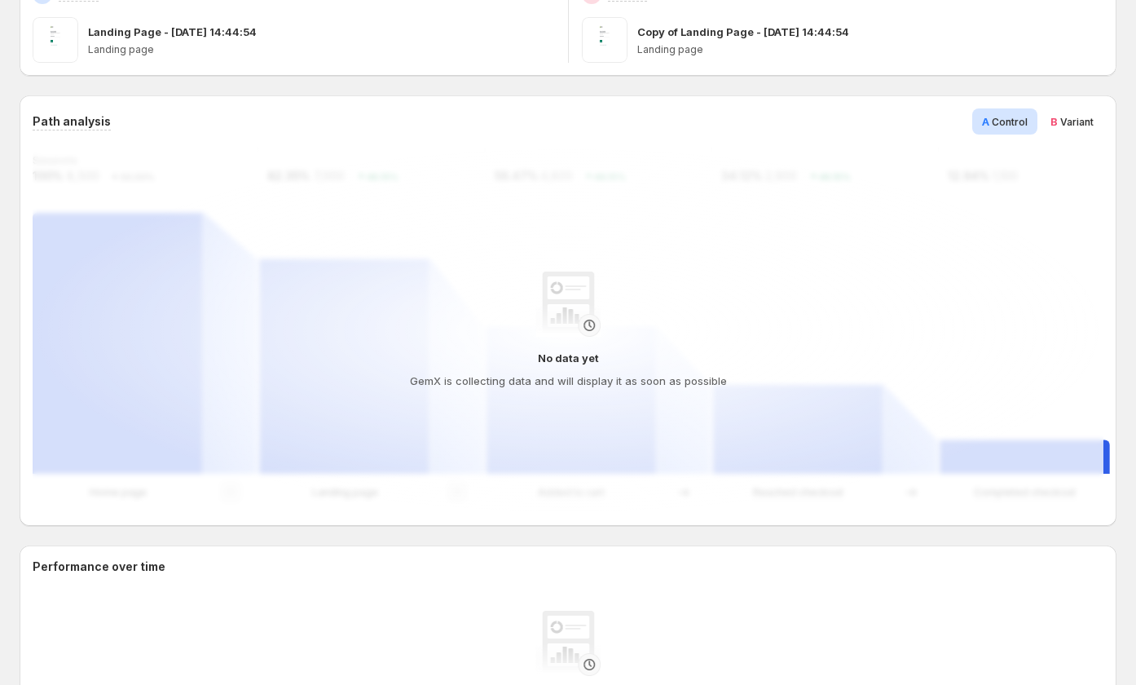
click at [1073, 123] on span "Variant" at bounding box center [1076, 122] width 33 height 12
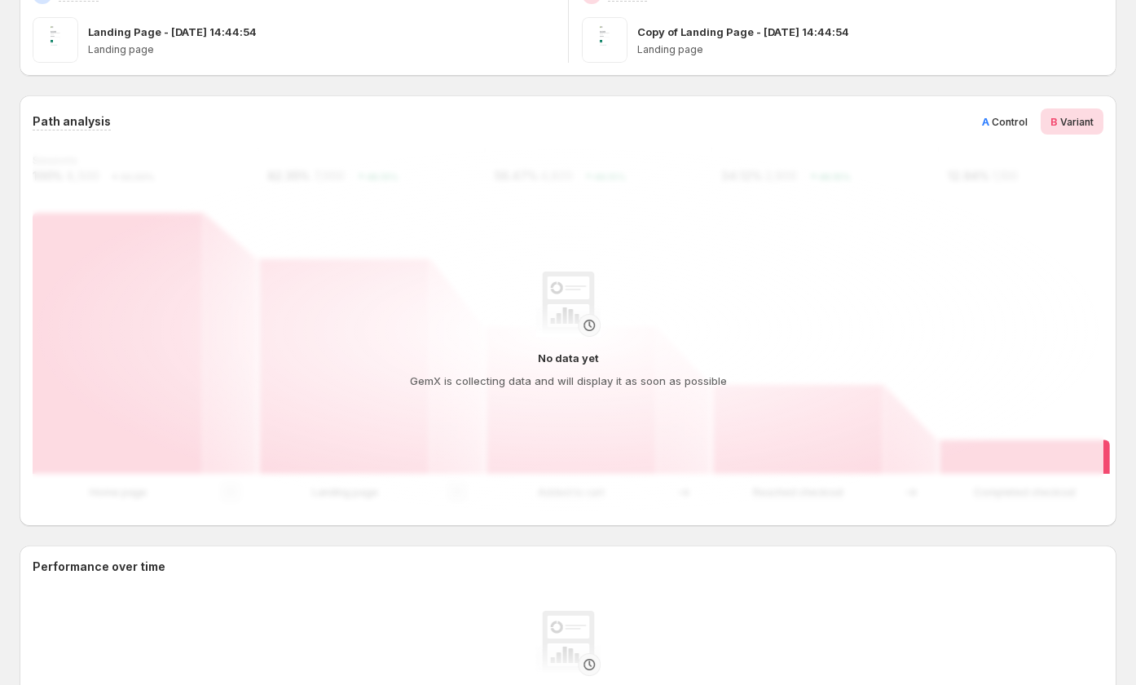
click at [1025, 123] on span "Control" at bounding box center [1010, 122] width 36 height 12
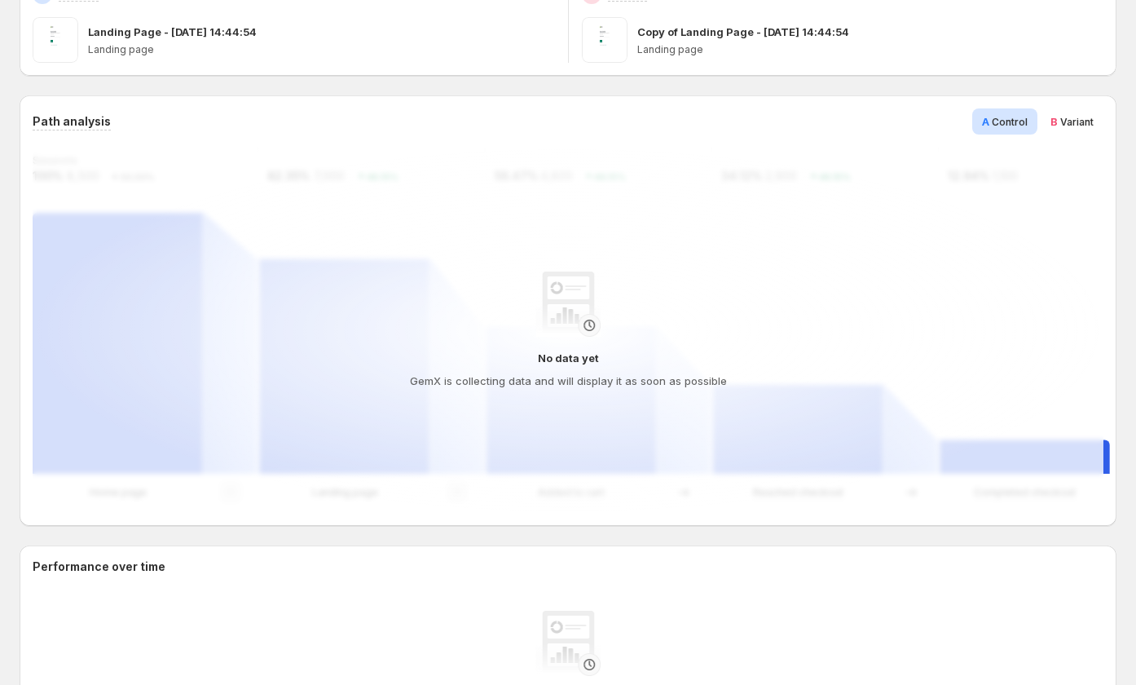
click at [1058, 122] on span "B" at bounding box center [1053, 121] width 7 height 13
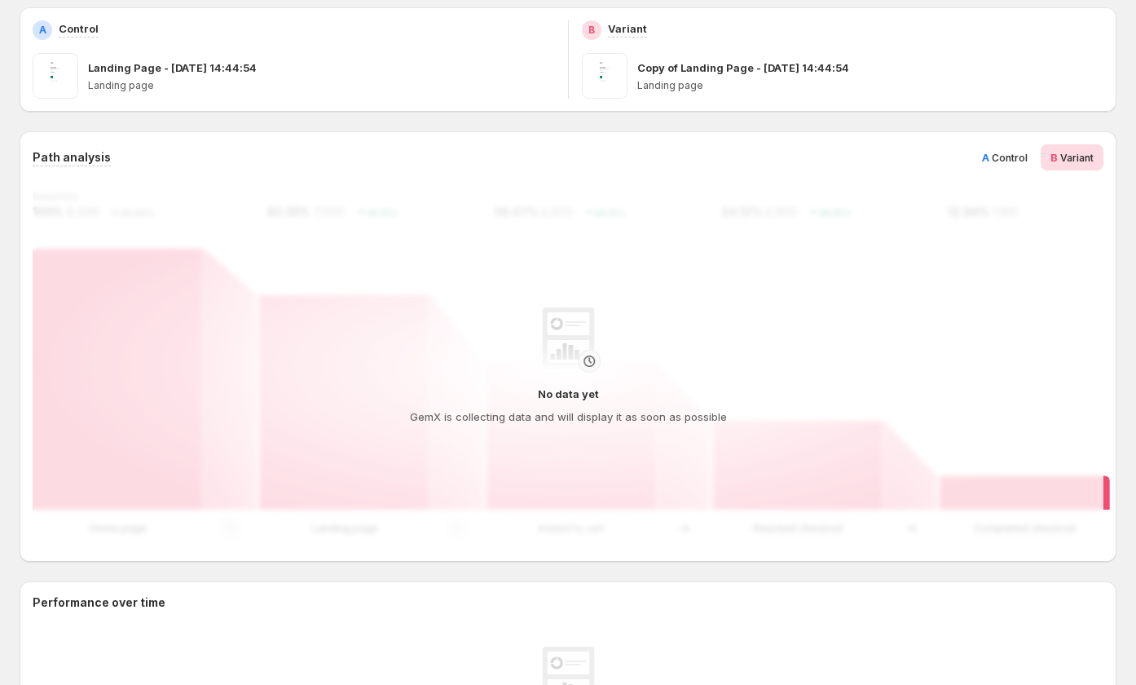
scroll to position [0, 0]
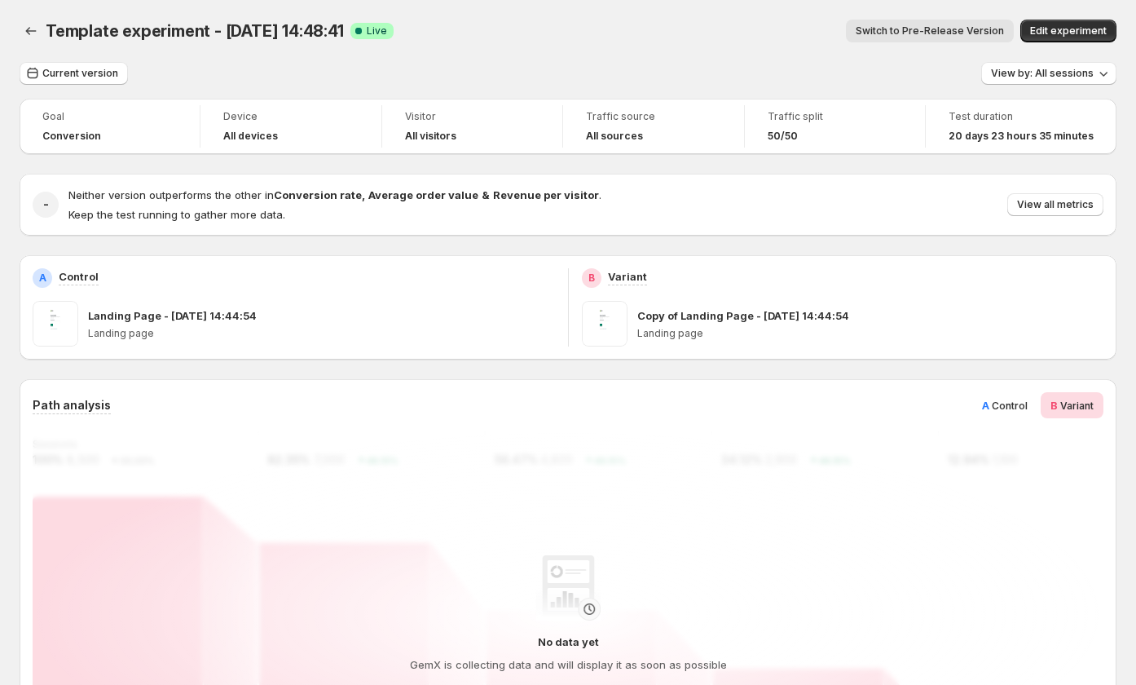
click at [899, 33] on span "Switch to Pre-Release Version" at bounding box center [930, 30] width 148 height 13
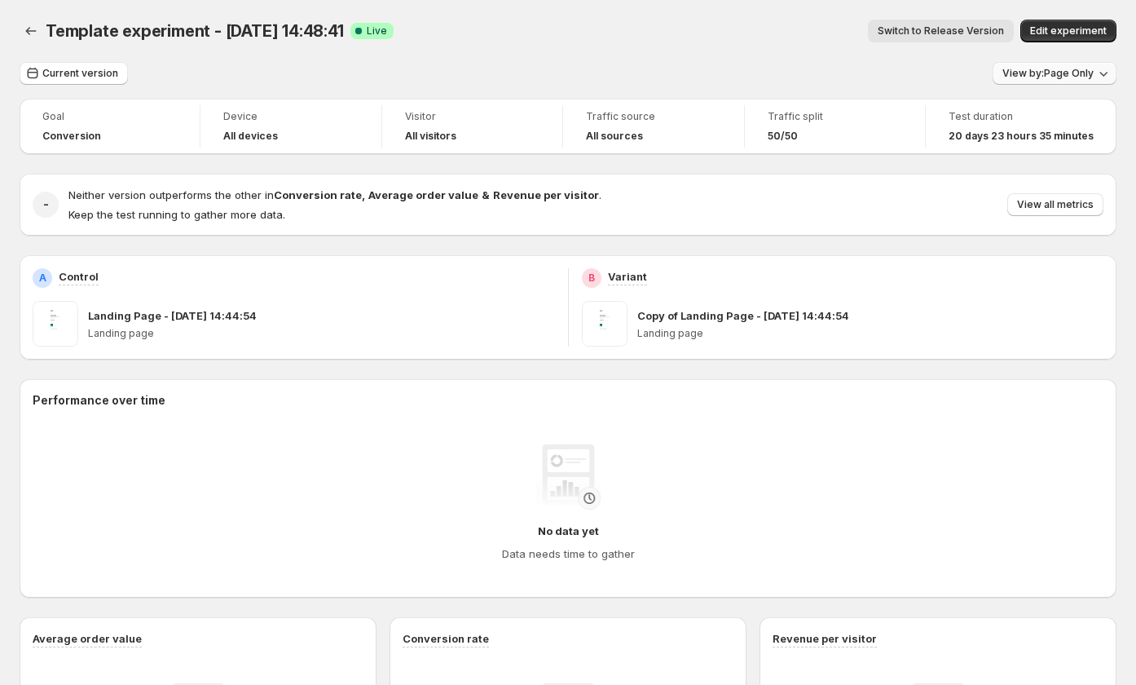
click at [1085, 73] on span "View by: Page Only" at bounding box center [1047, 73] width 91 height 13
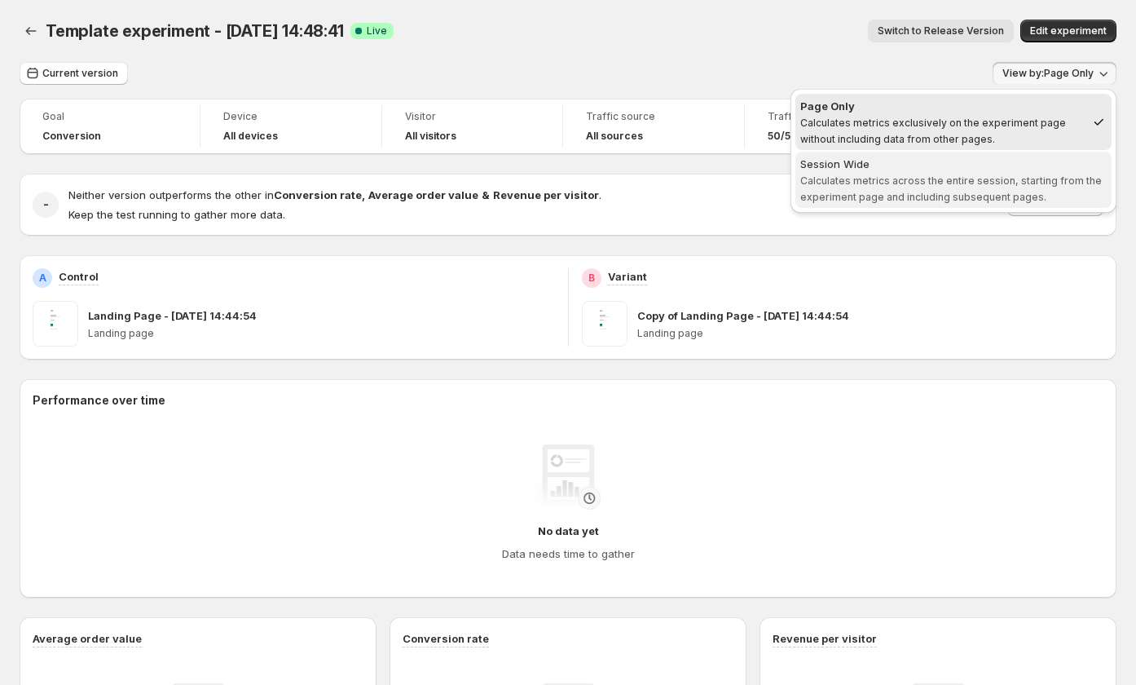
click at [984, 158] on div "Session Wide" at bounding box center [953, 164] width 306 height 16
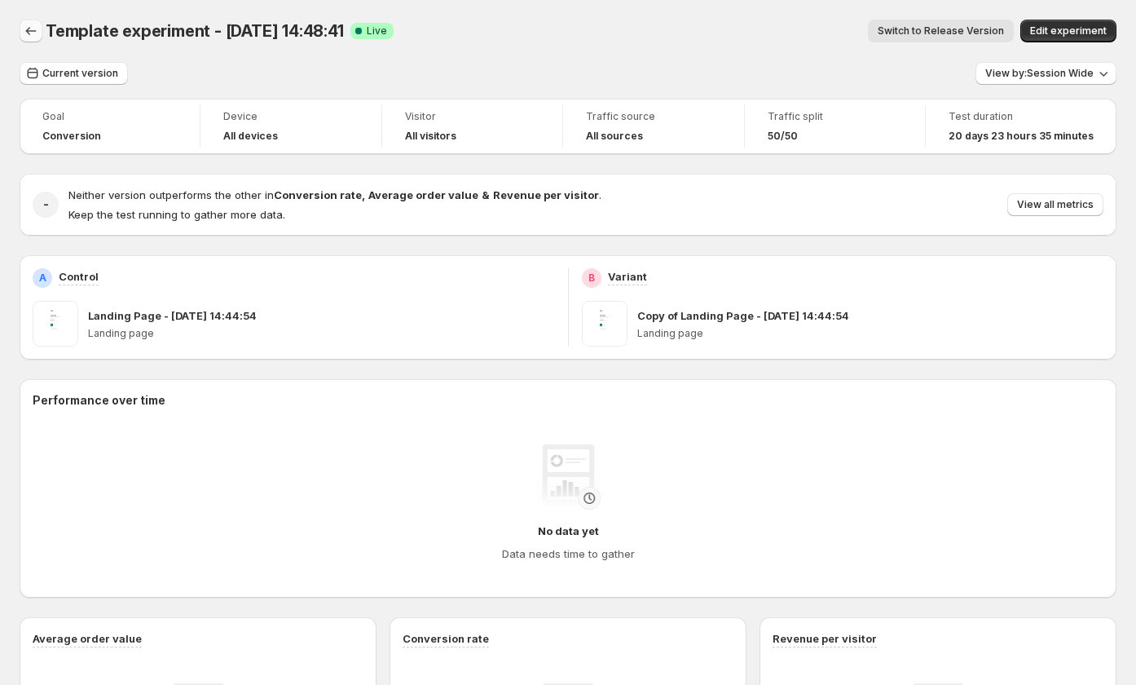
click at [21, 29] on button "Back" at bounding box center [31, 31] width 23 height 23
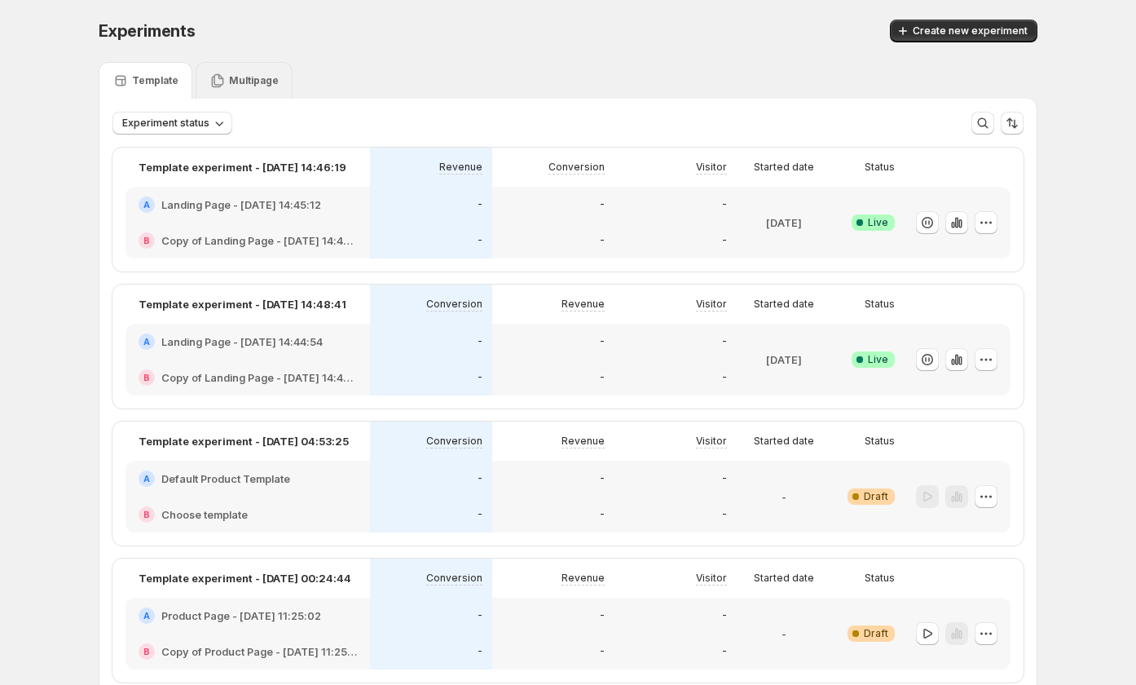
drag, startPoint x: 215, startPoint y: 77, endPoint x: 209, endPoint y: 70, distance: 9.2
click at [214, 75] on icon at bounding box center [217, 81] width 16 height 16
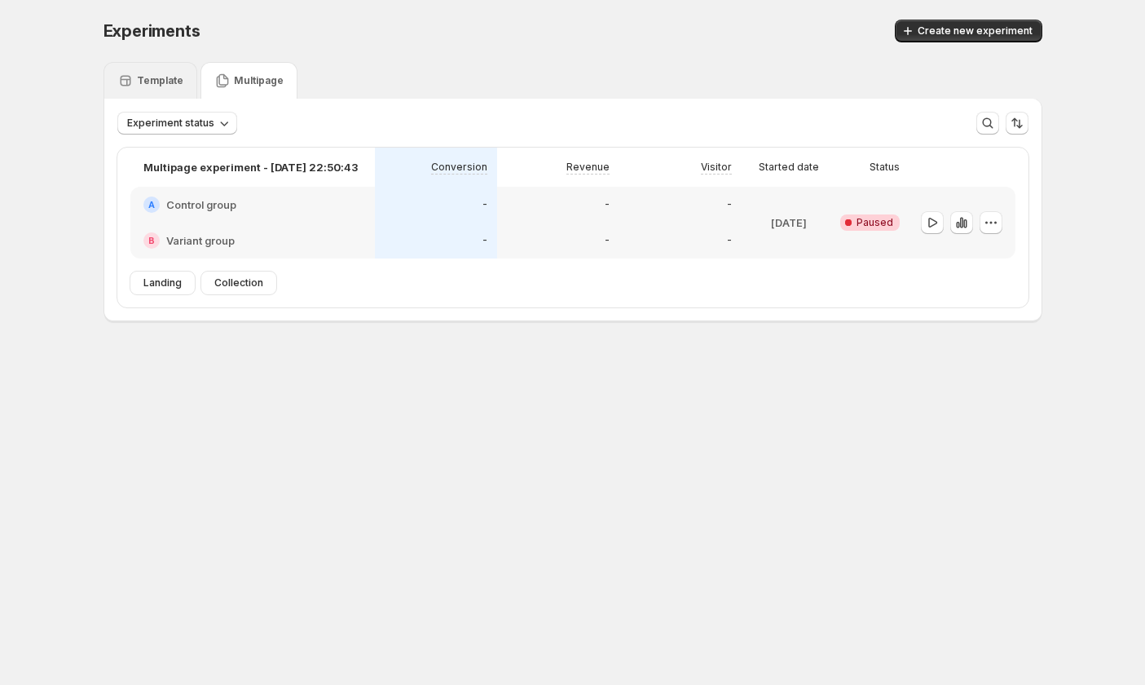
click at [157, 76] on p "Template" at bounding box center [160, 80] width 46 height 13
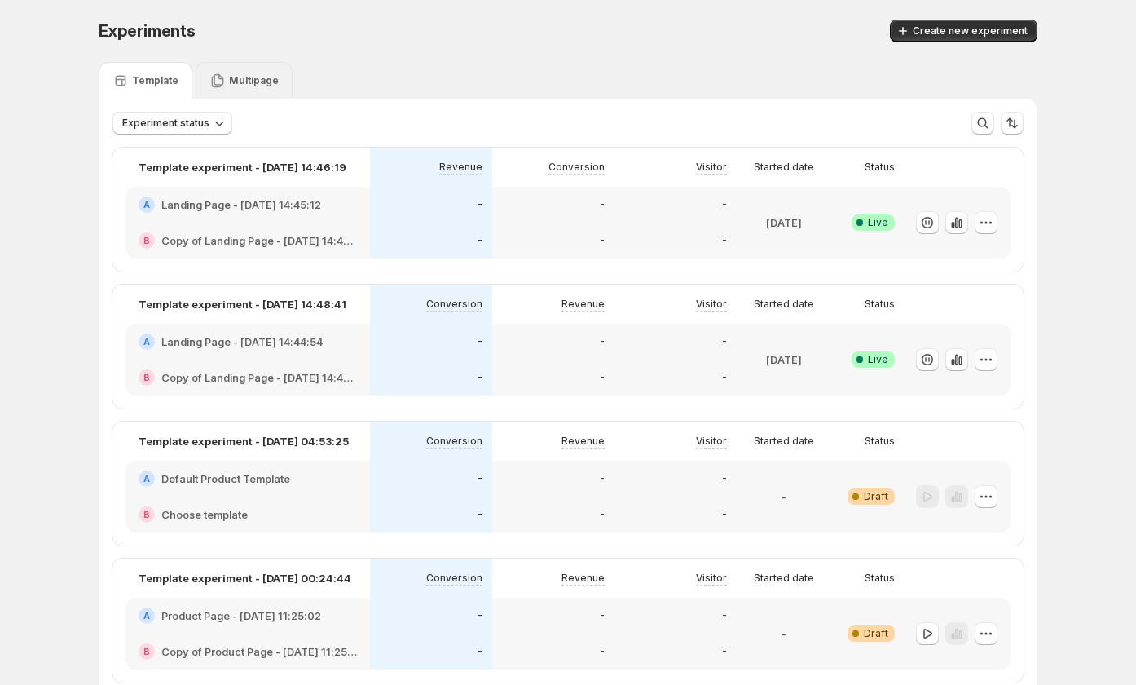
click at [241, 74] on p "Multipage" at bounding box center [254, 80] width 50 height 13
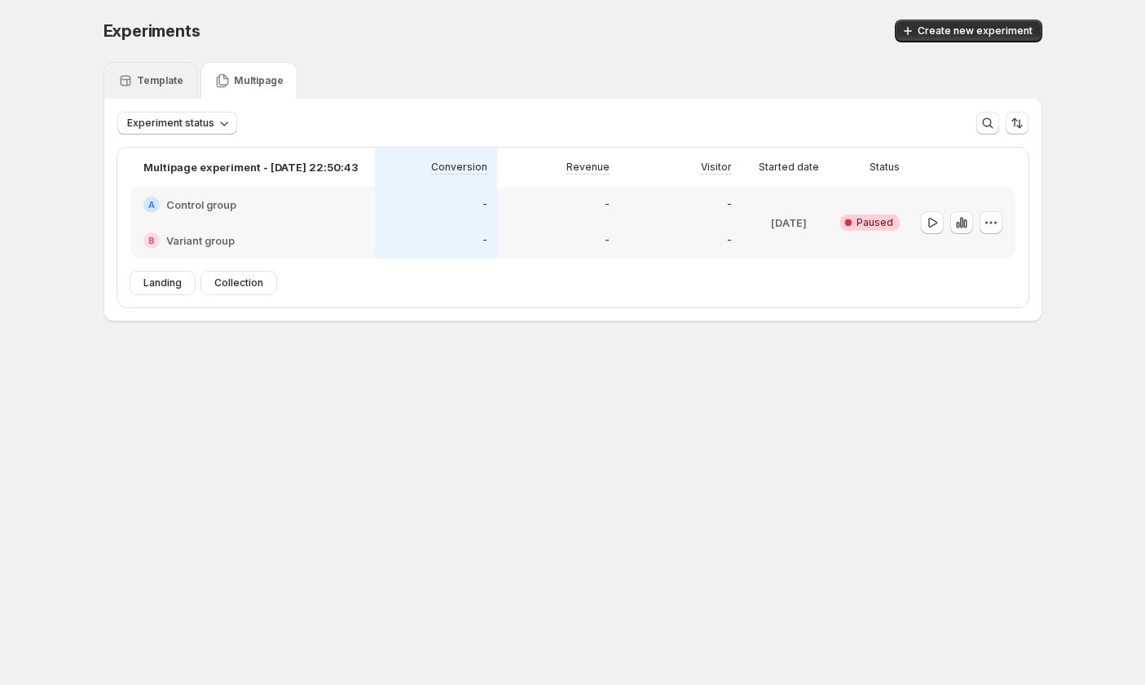
click at [178, 82] on p "Template" at bounding box center [160, 80] width 46 height 13
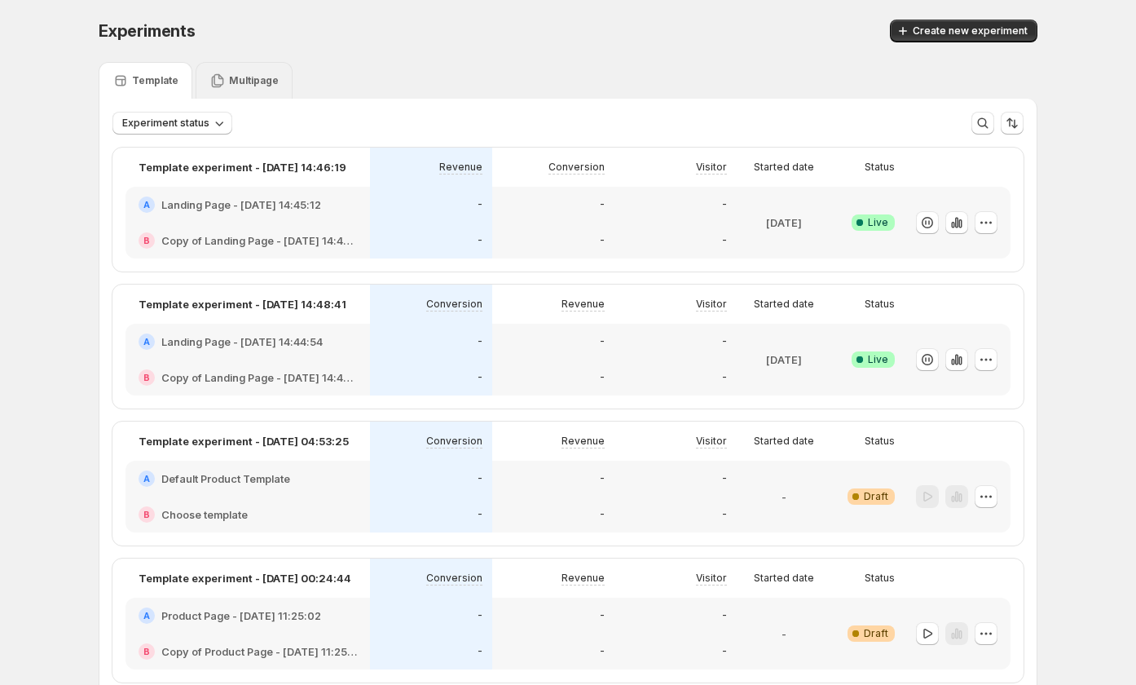
click at [259, 85] on p "Multipage" at bounding box center [254, 80] width 50 height 13
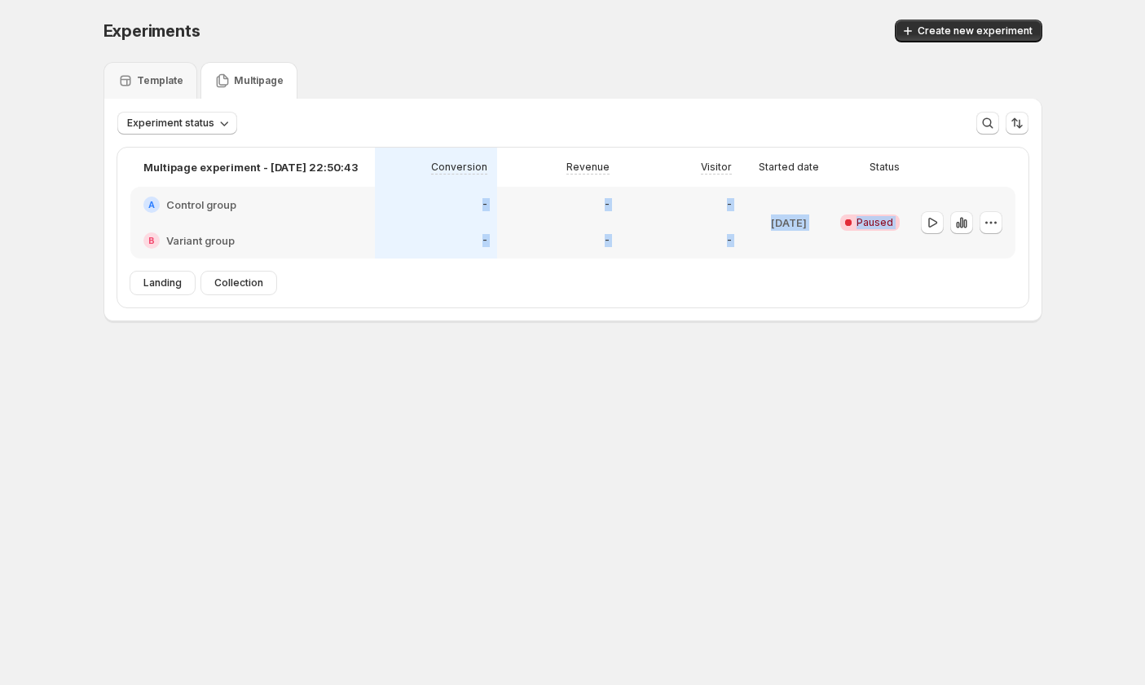
click at [183, 271] on div "Multipage experiment - [DATE] 22:50:43 Conversion Revenue Visitor Started date …" at bounding box center [572, 227] width 911 height 160
click at [223, 279] on span "Collection" at bounding box center [238, 282] width 49 height 13
click at [226, 279] on span "Collection" at bounding box center [238, 282] width 49 height 13
click at [269, 231] on div "B Variant group" at bounding box center [252, 240] width 244 height 36
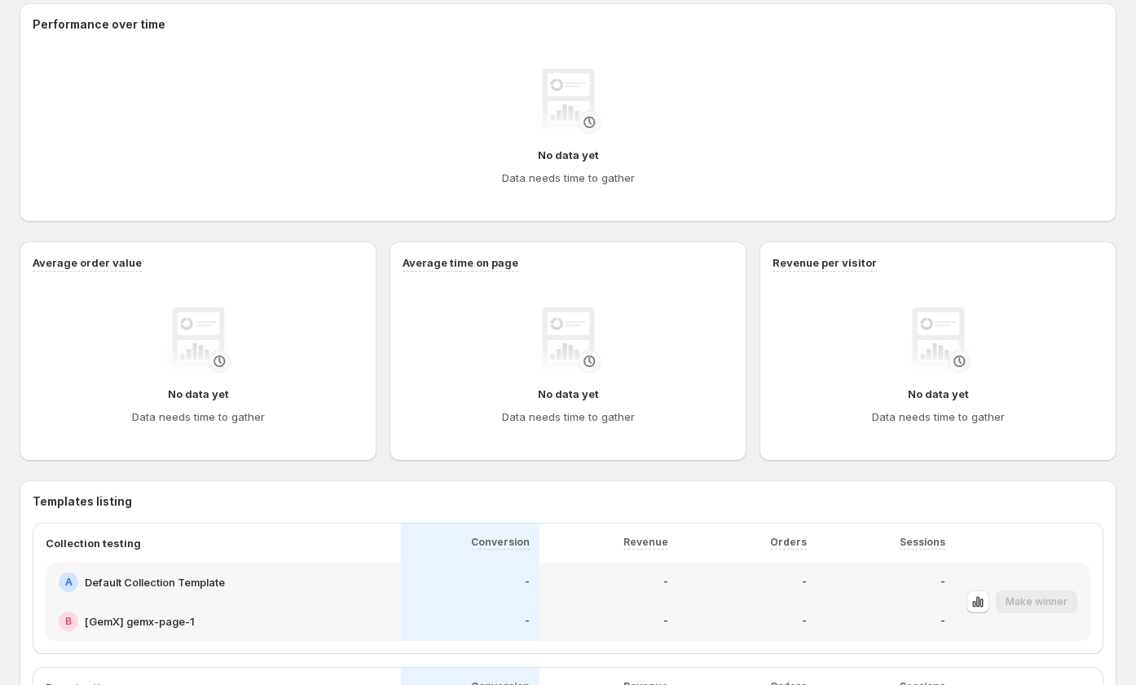
scroll to position [79, 0]
